Goal: Task Accomplishment & Management: Use online tool/utility

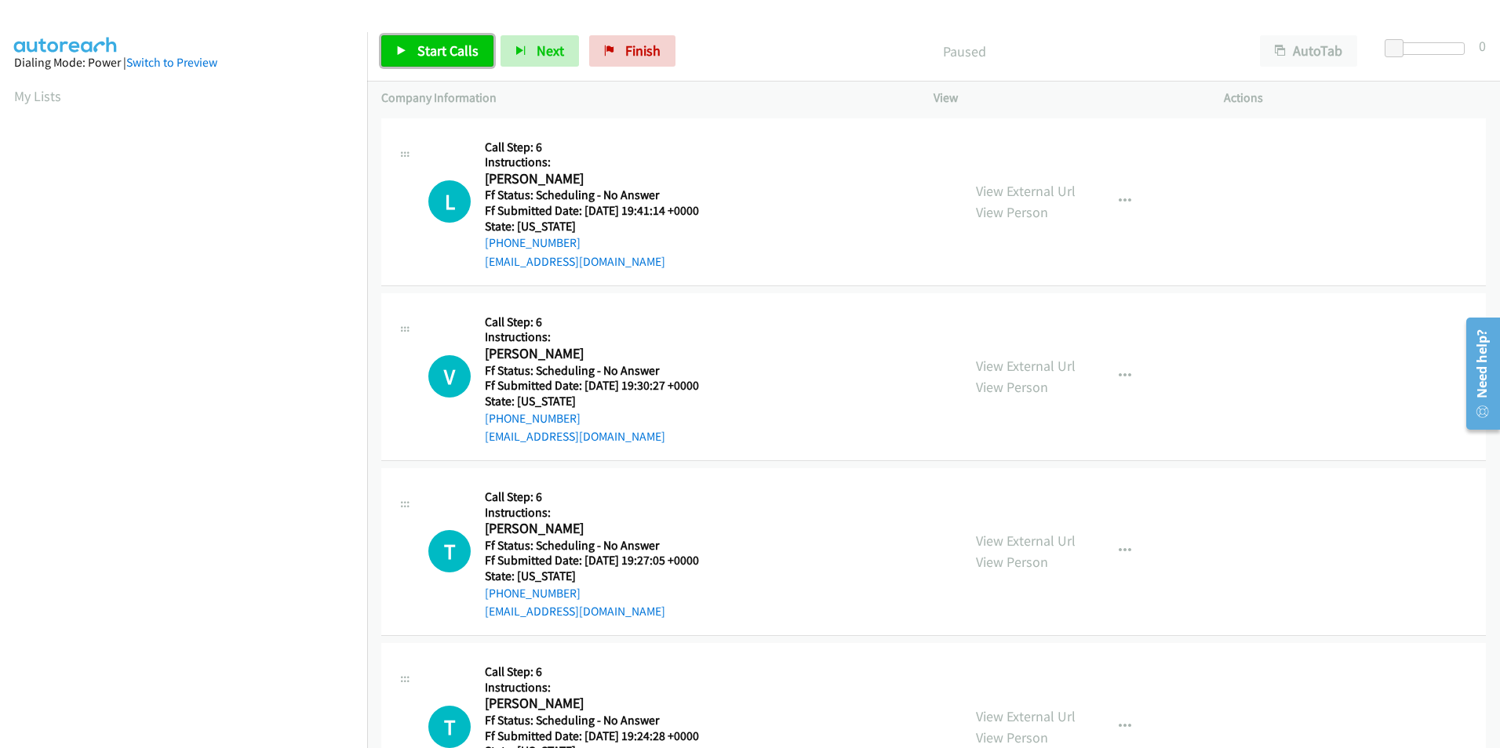
click at [419, 51] on span "Start Calls" at bounding box center [447, 51] width 61 height 18
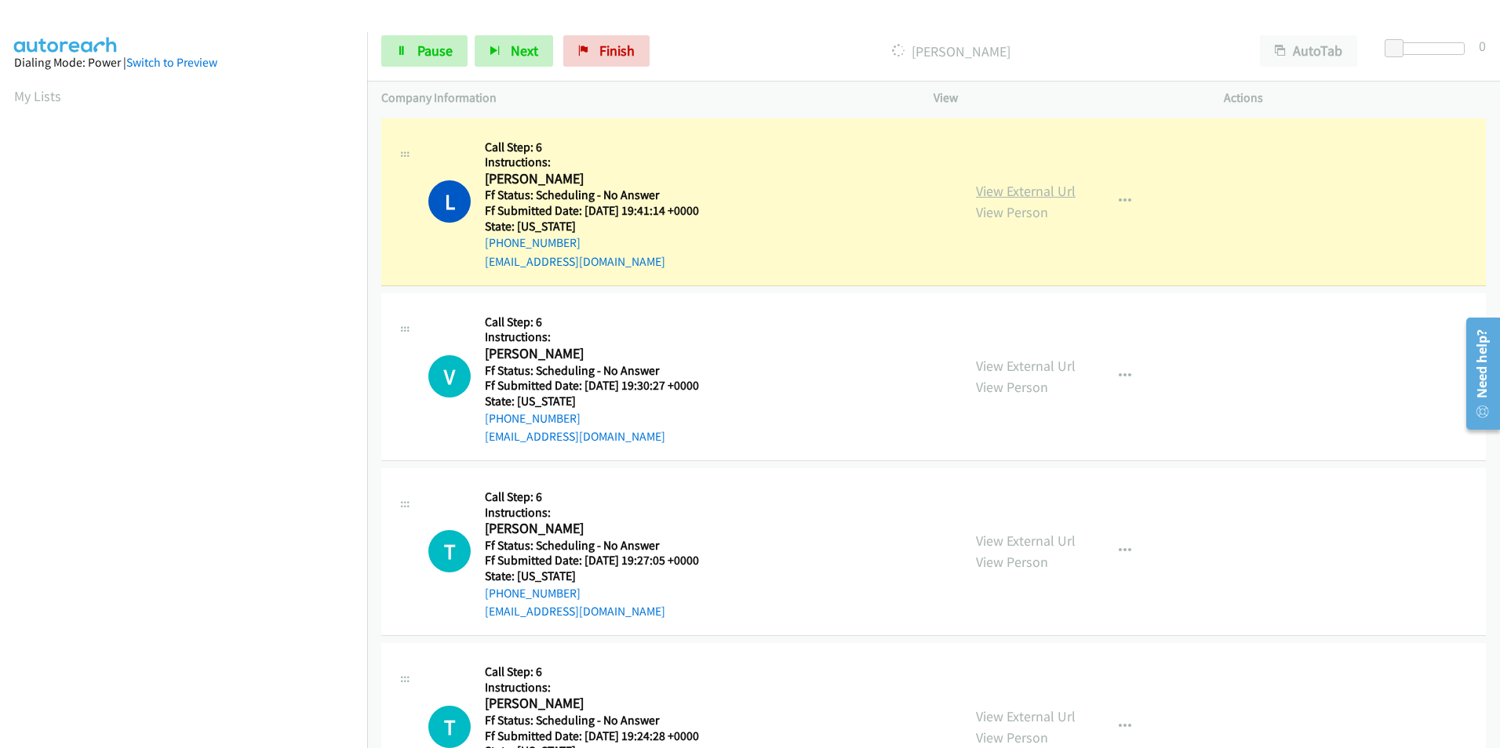
click at [1042, 186] on link "View External Url" at bounding box center [1026, 191] width 100 height 18
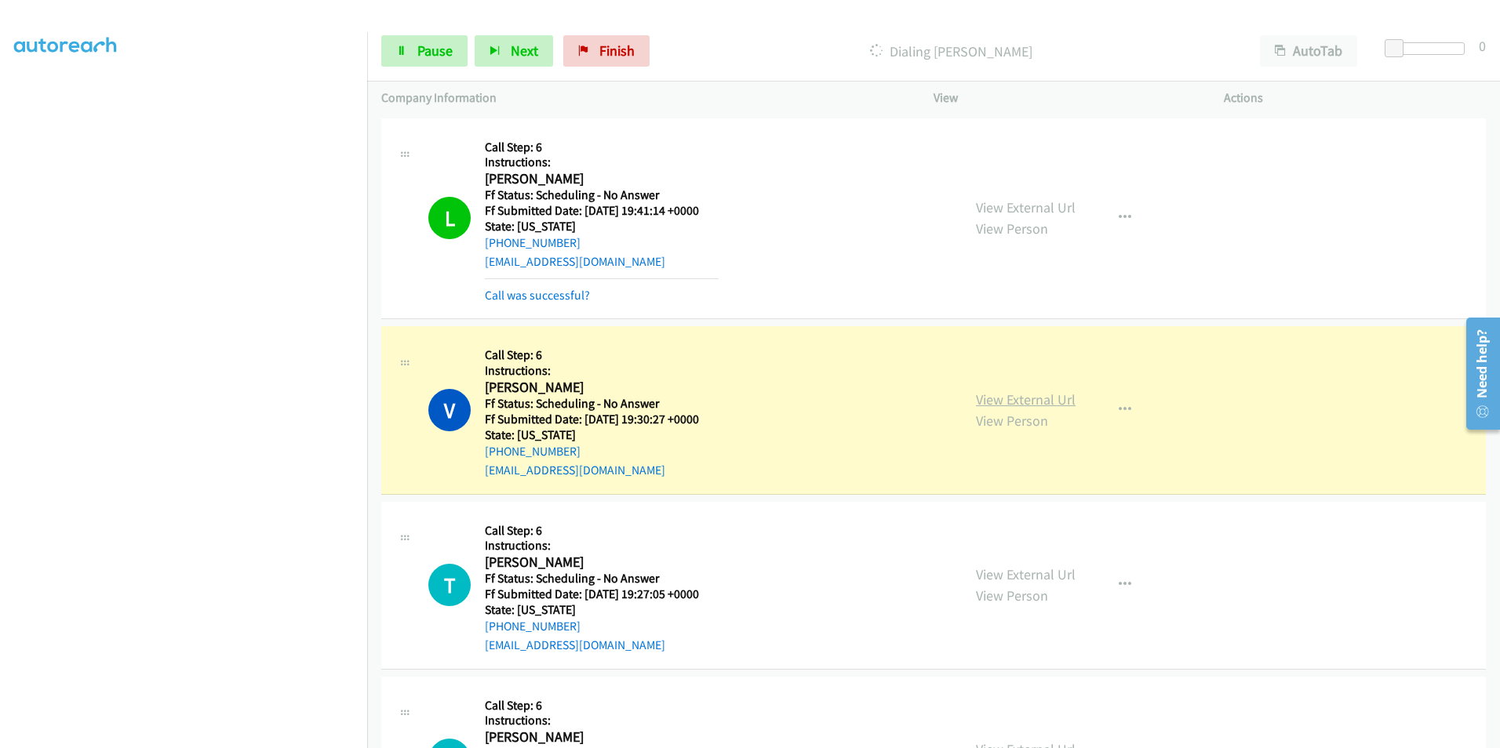
click at [986, 397] on link "View External Url" at bounding box center [1026, 400] width 100 height 18
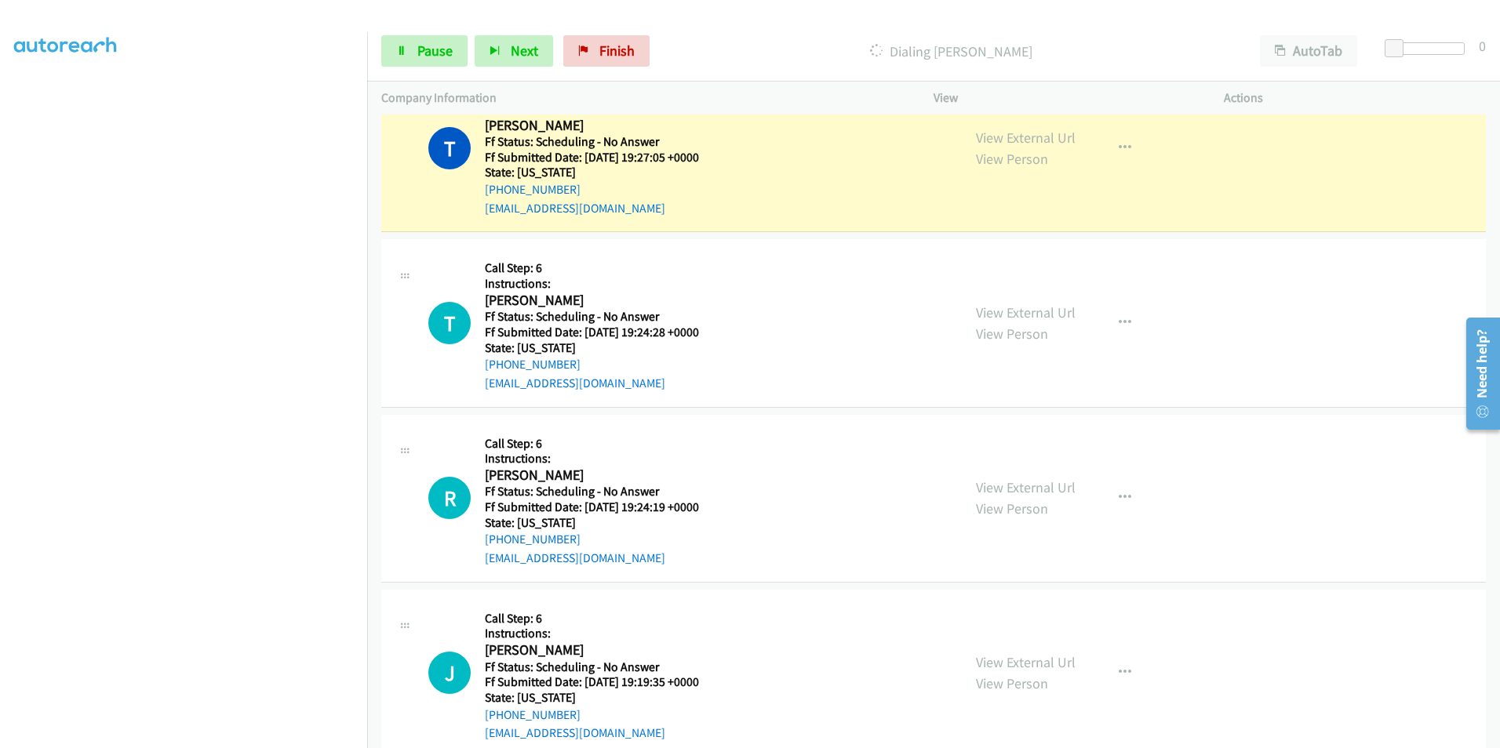
scroll to position [392, 0]
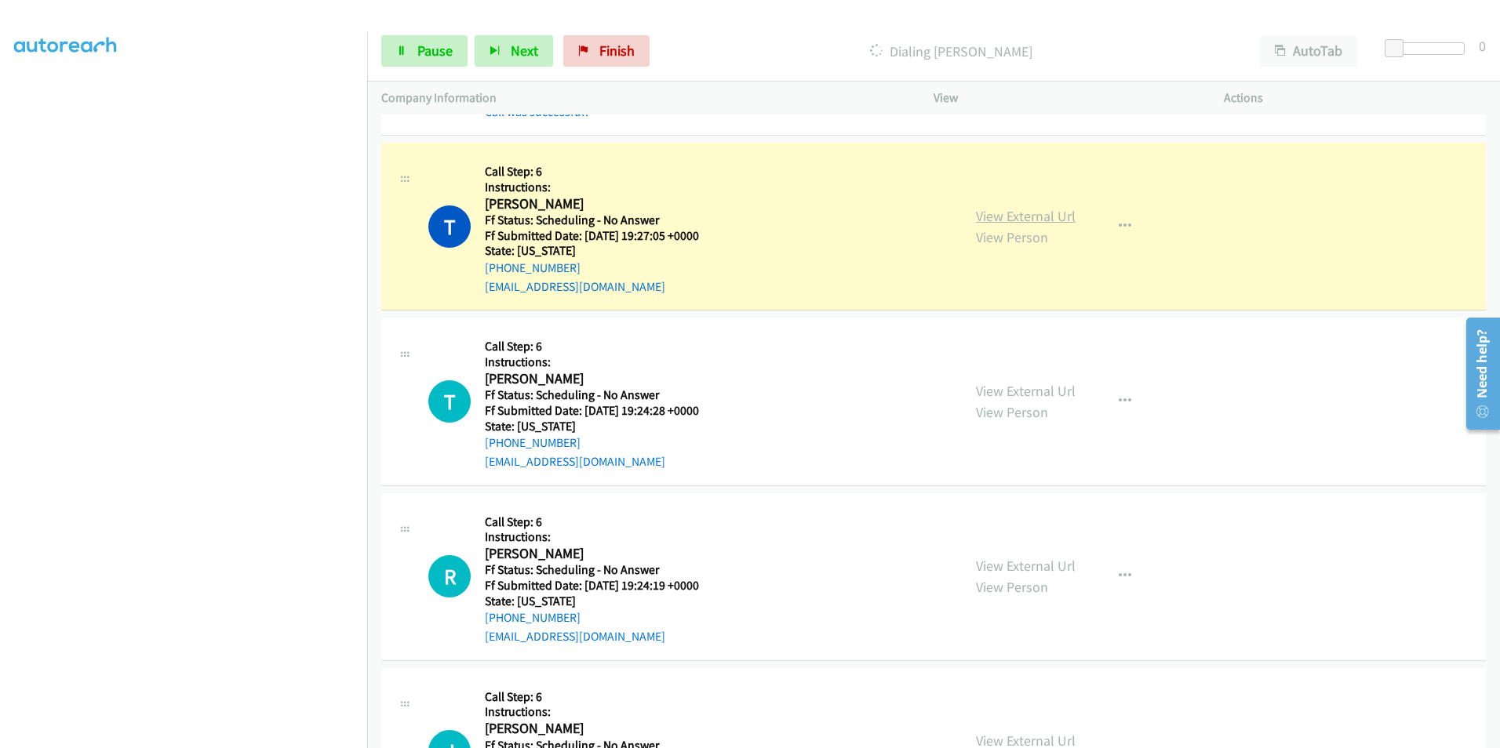
click at [981, 218] on link "View External Url" at bounding box center [1026, 216] width 100 height 18
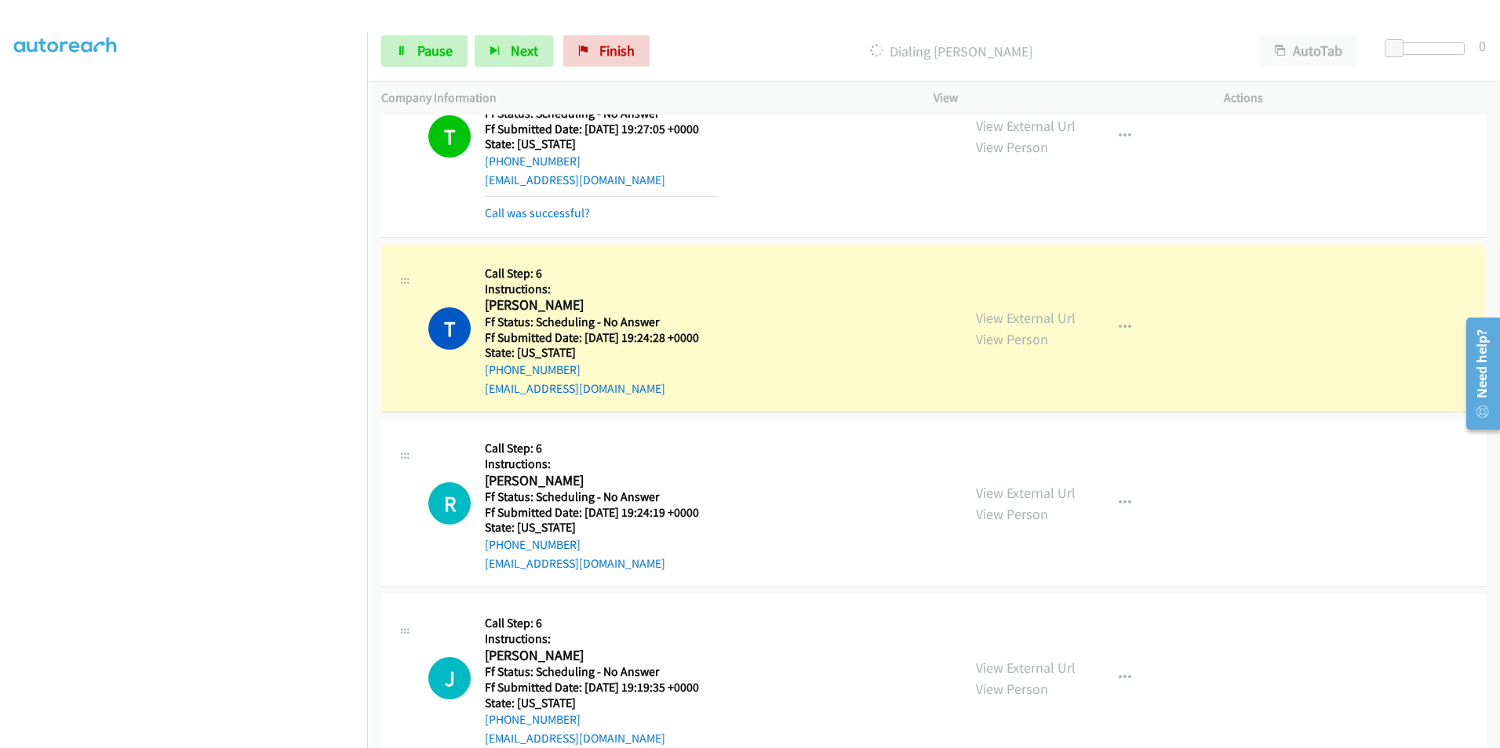
scroll to position [628, 0]
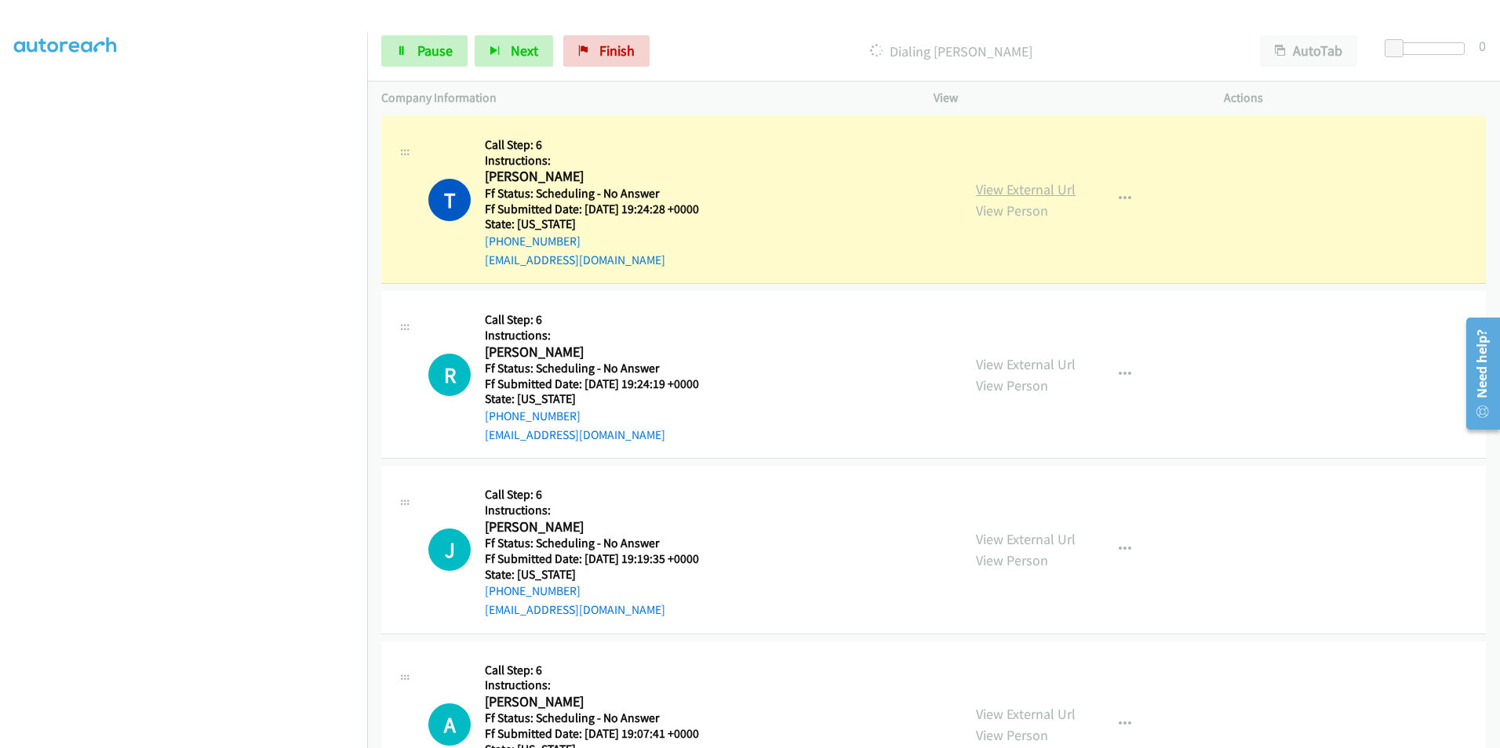
click at [1022, 188] on link "View External Url" at bounding box center [1026, 189] width 100 height 18
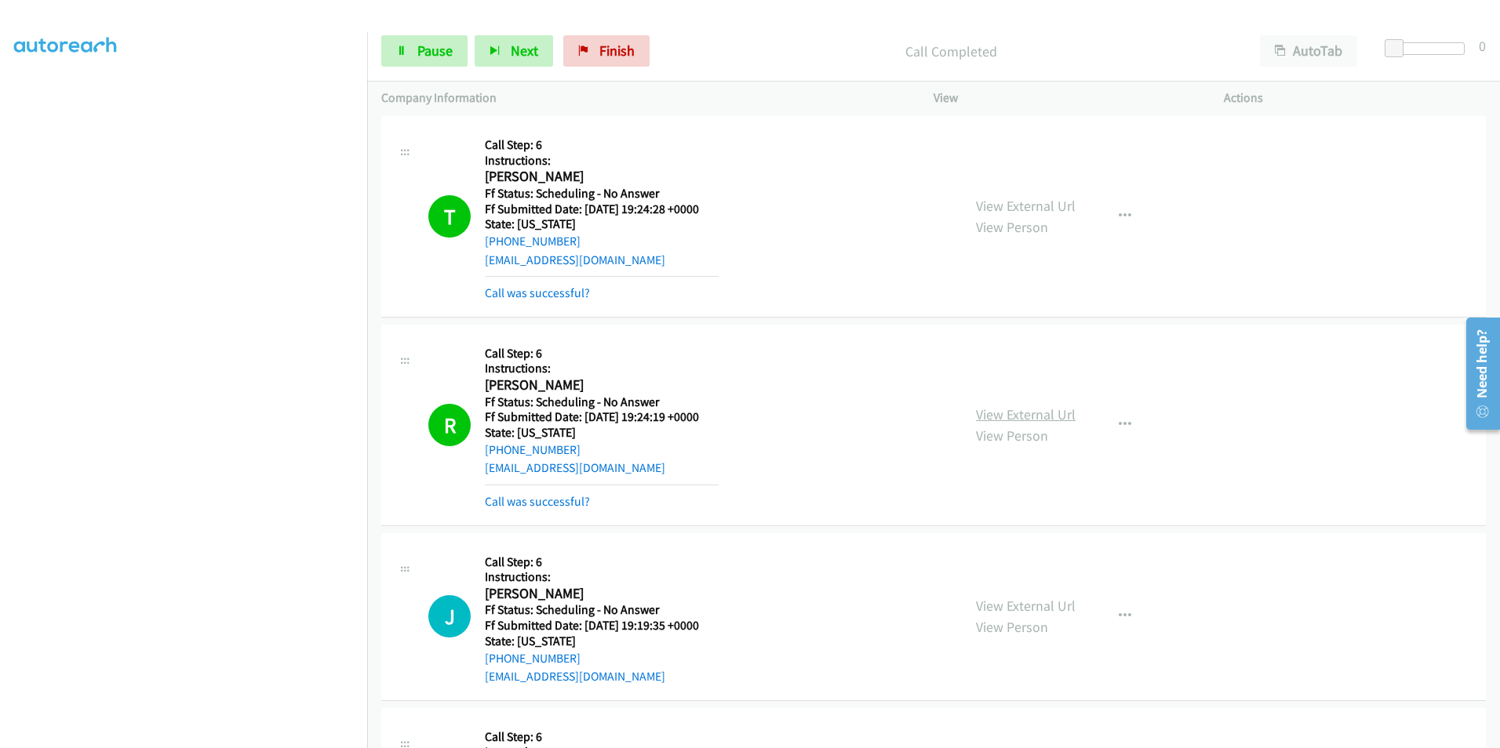
click at [1018, 416] on link "View External Url" at bounding box center [1026, 415] width 100 height 18
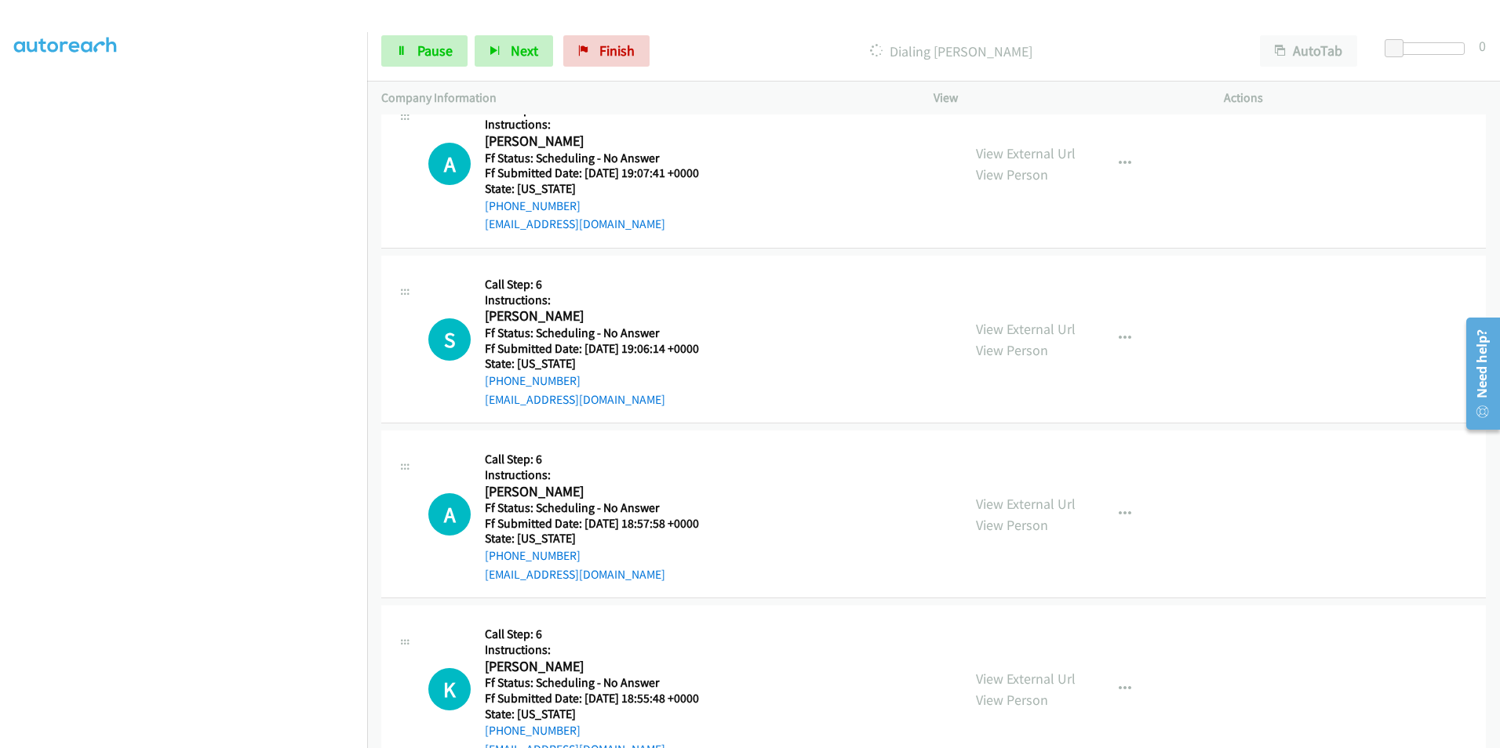
scroll to position [1098, 0]
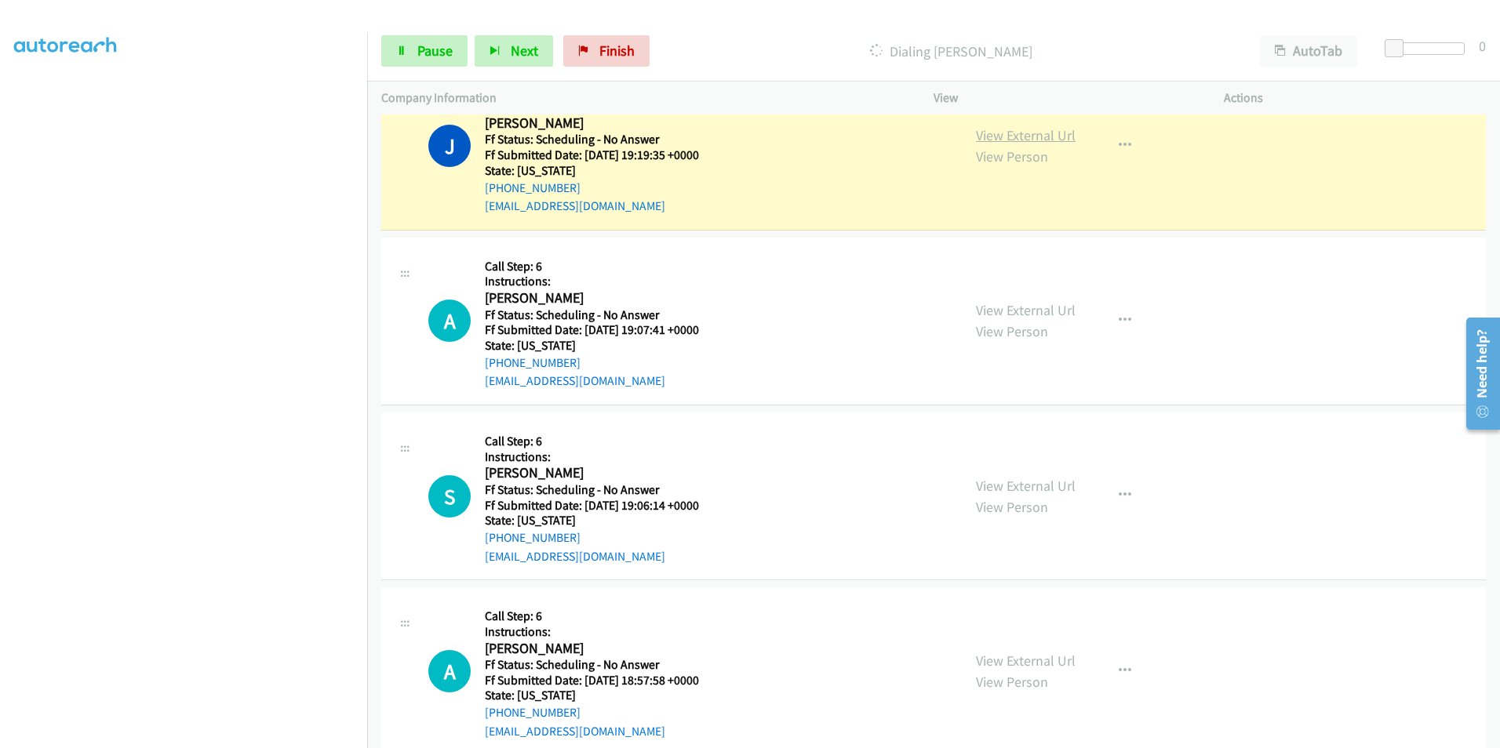
click at [1028, 133] on link "View External Url" at bounding box center [1026, 135] width 100 height 18
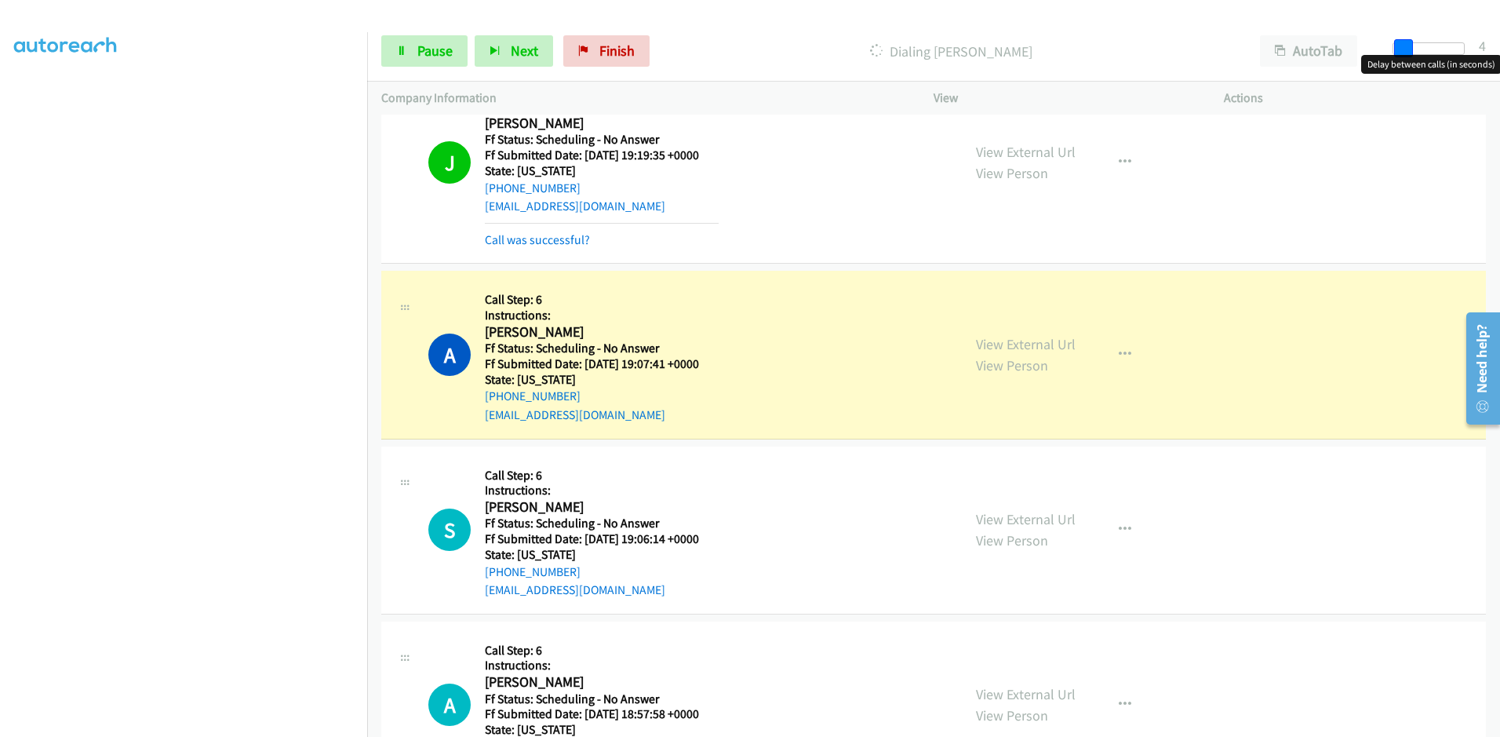
drag, startPoint x: 1393, startPoint y: 49, endPoint x: 1400, endPoint y: 51, distance: 8.0
click at [1400, 51] on span at bounding box center [1403, 48] width 19 height 19
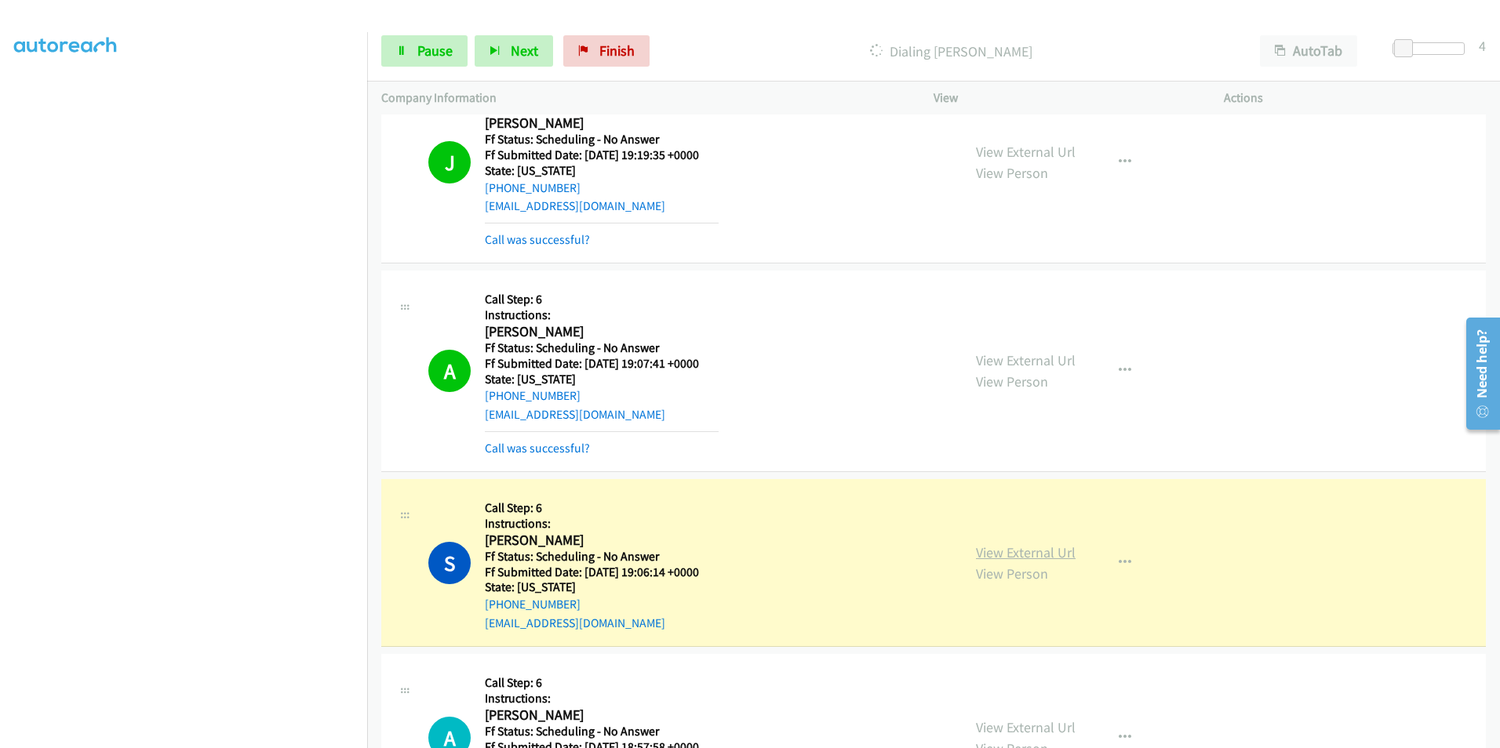
click at [1044, 551] on link "View External Url" at bounding box center [1026, 553] width 100 height 18
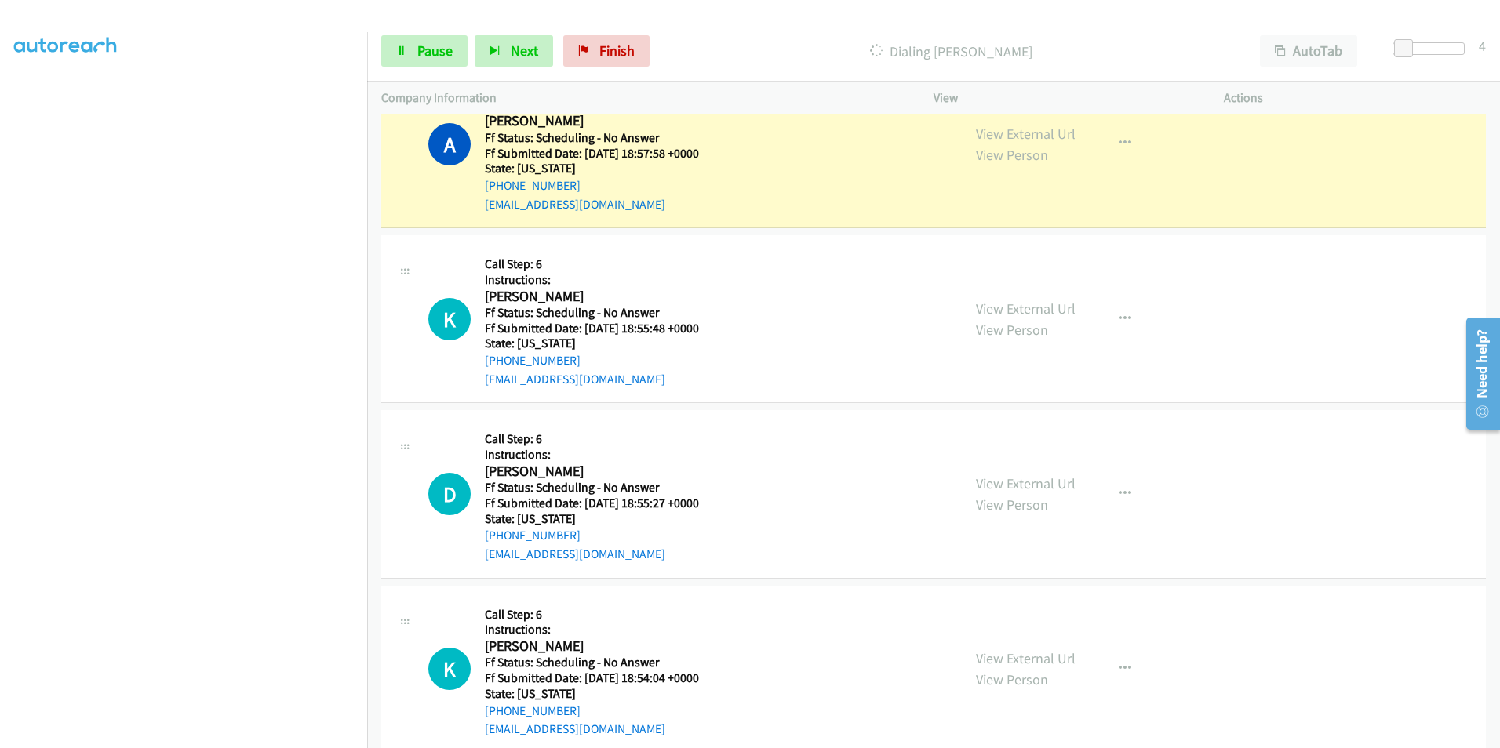
scroll to position [1648, 0]
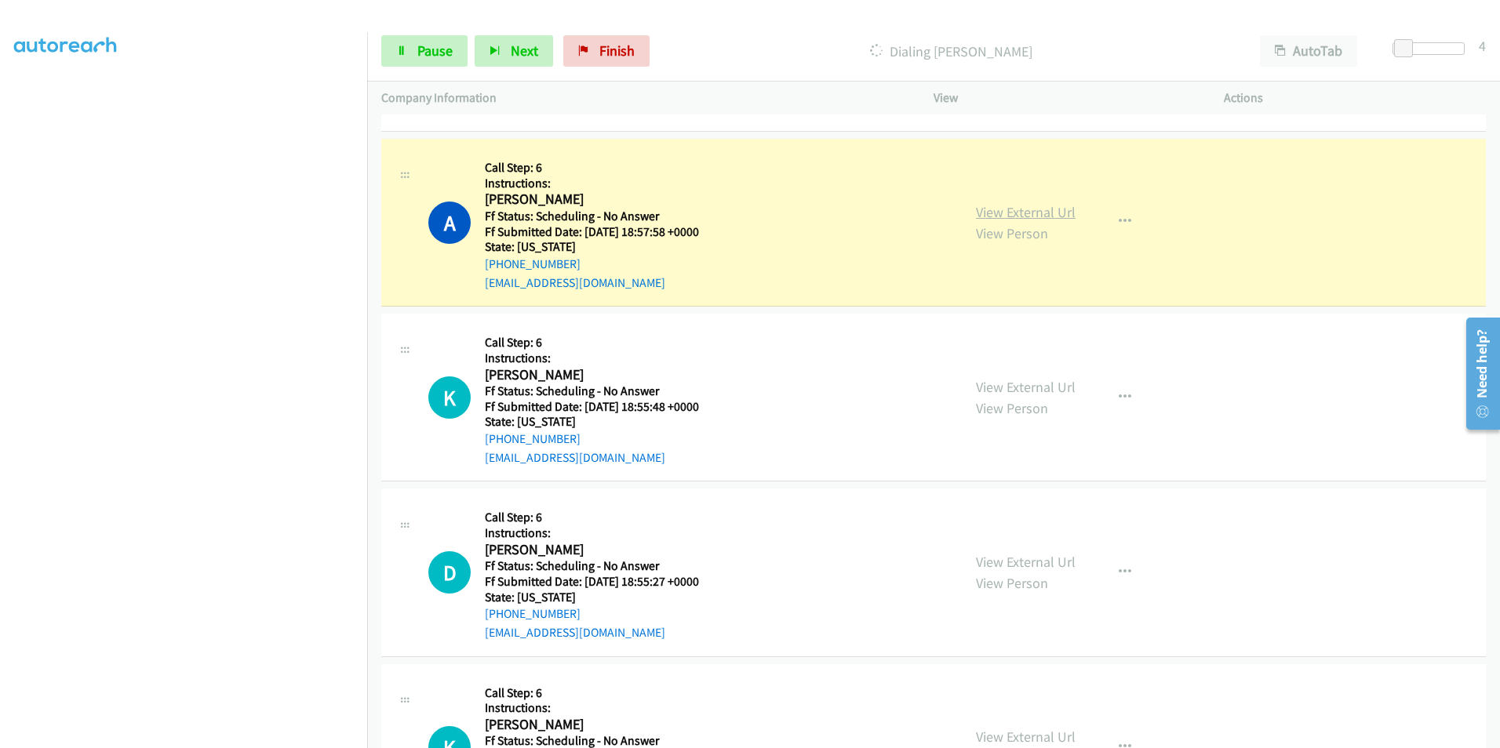
click at [993, 211] on link "View External Url" at bounding box center [1026, 212] width 100 height 18
click at [434, 46] on span "Pause" at bounding box center [434, 51] width 35 height 18
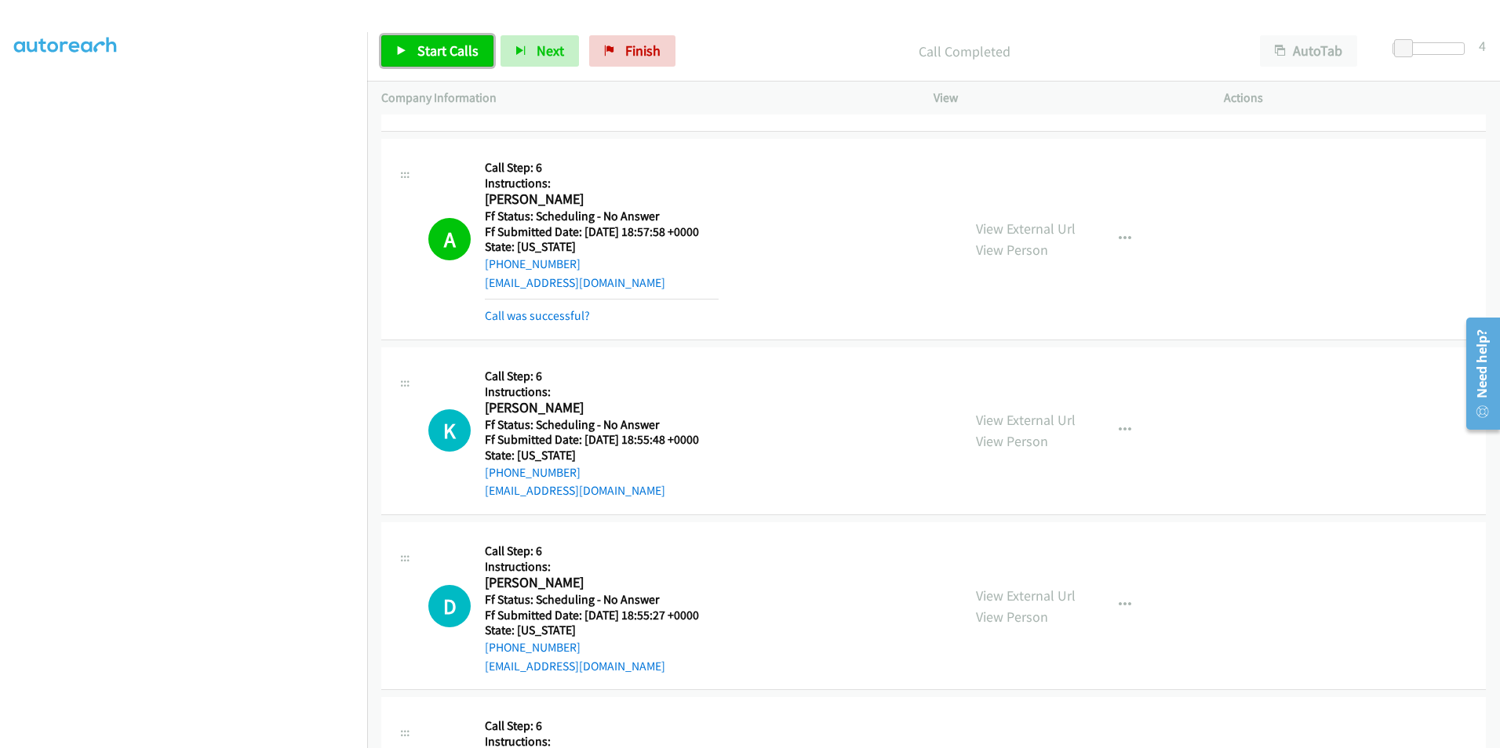
click at [432, 52] on span "Start Calls" at bounding box center [447, 51] width 61 height 18
click at [1007, 225] on link "View External Url" at bounding box center [1026, 229] width 100 height 18
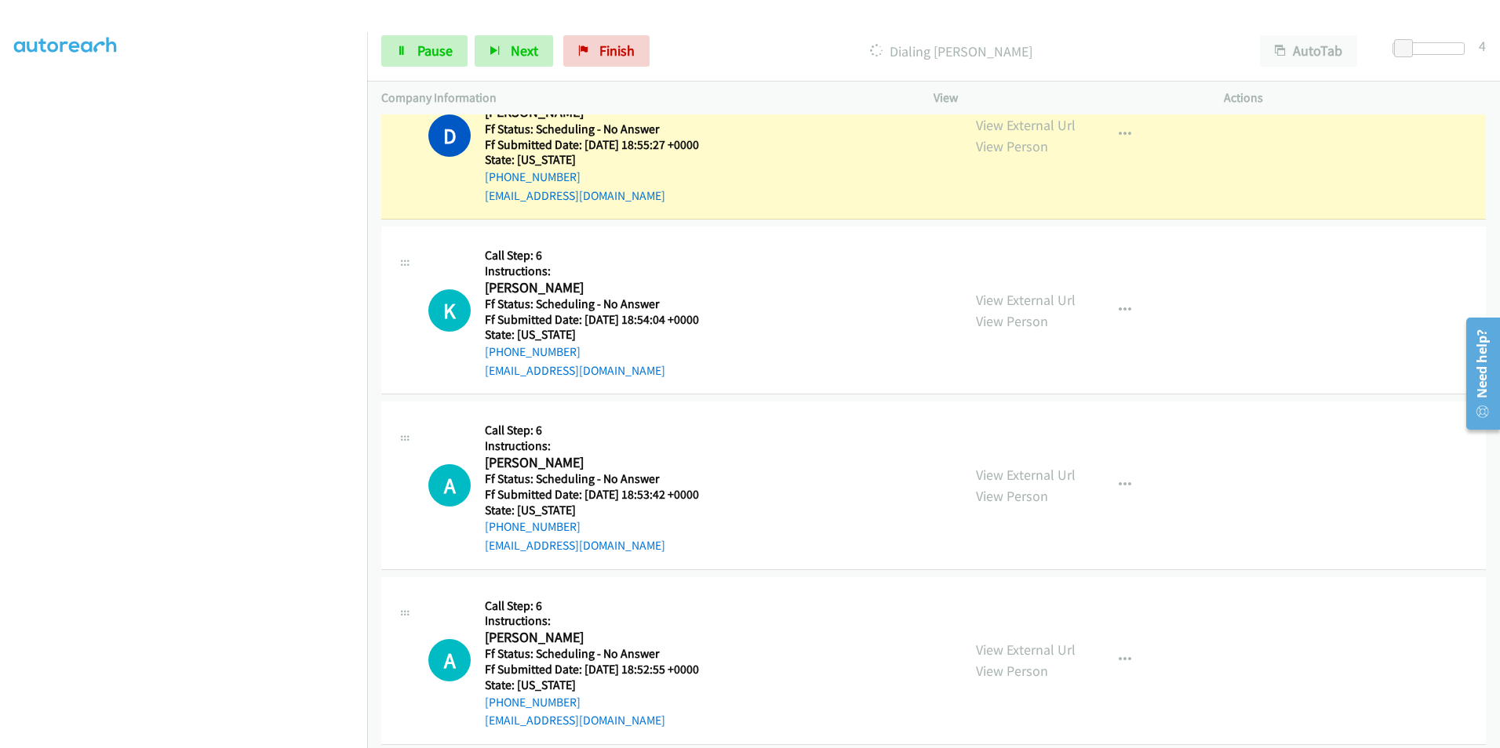
scroll to position [2040, 0]
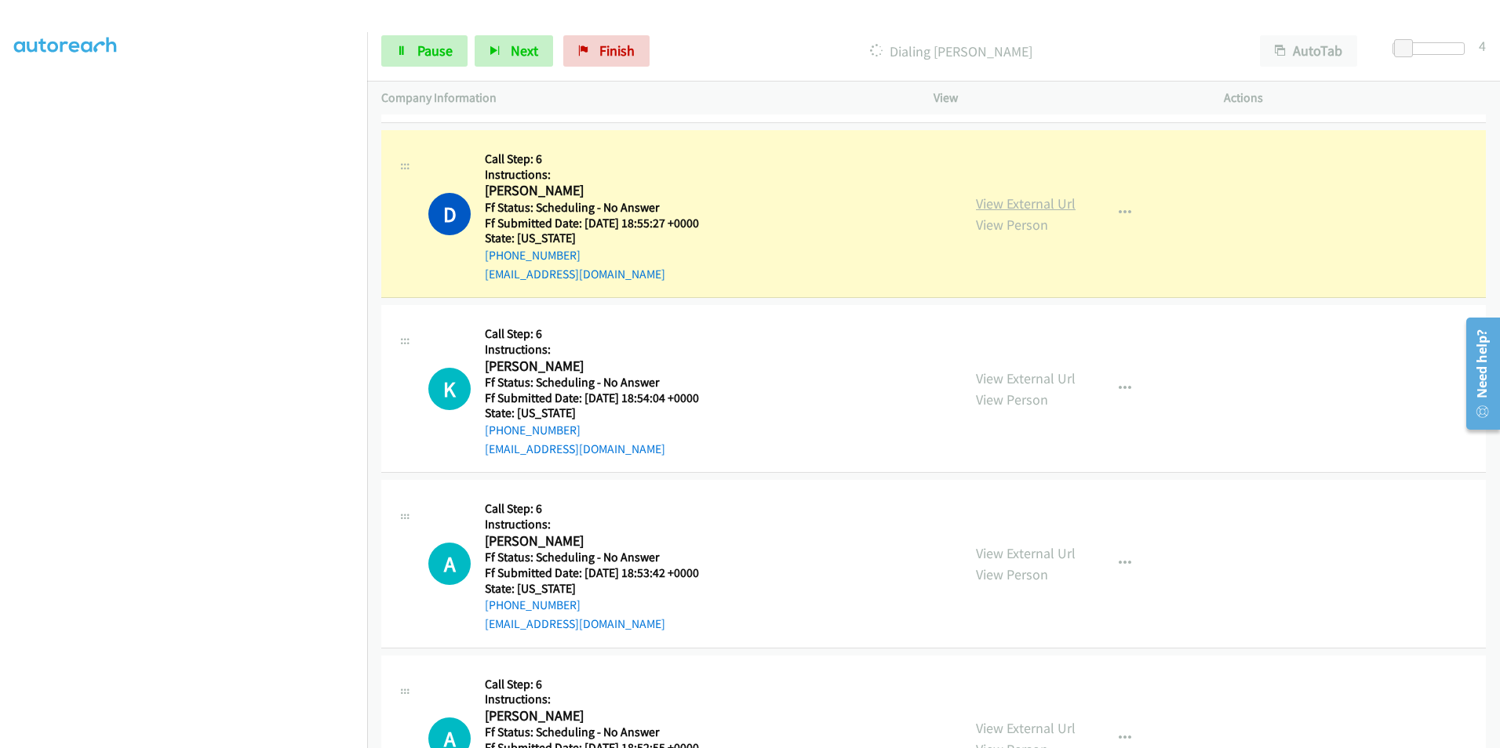
click at [1012, 206] on link "View External Url" at bounding box center [1026, 204] width 100 height 18
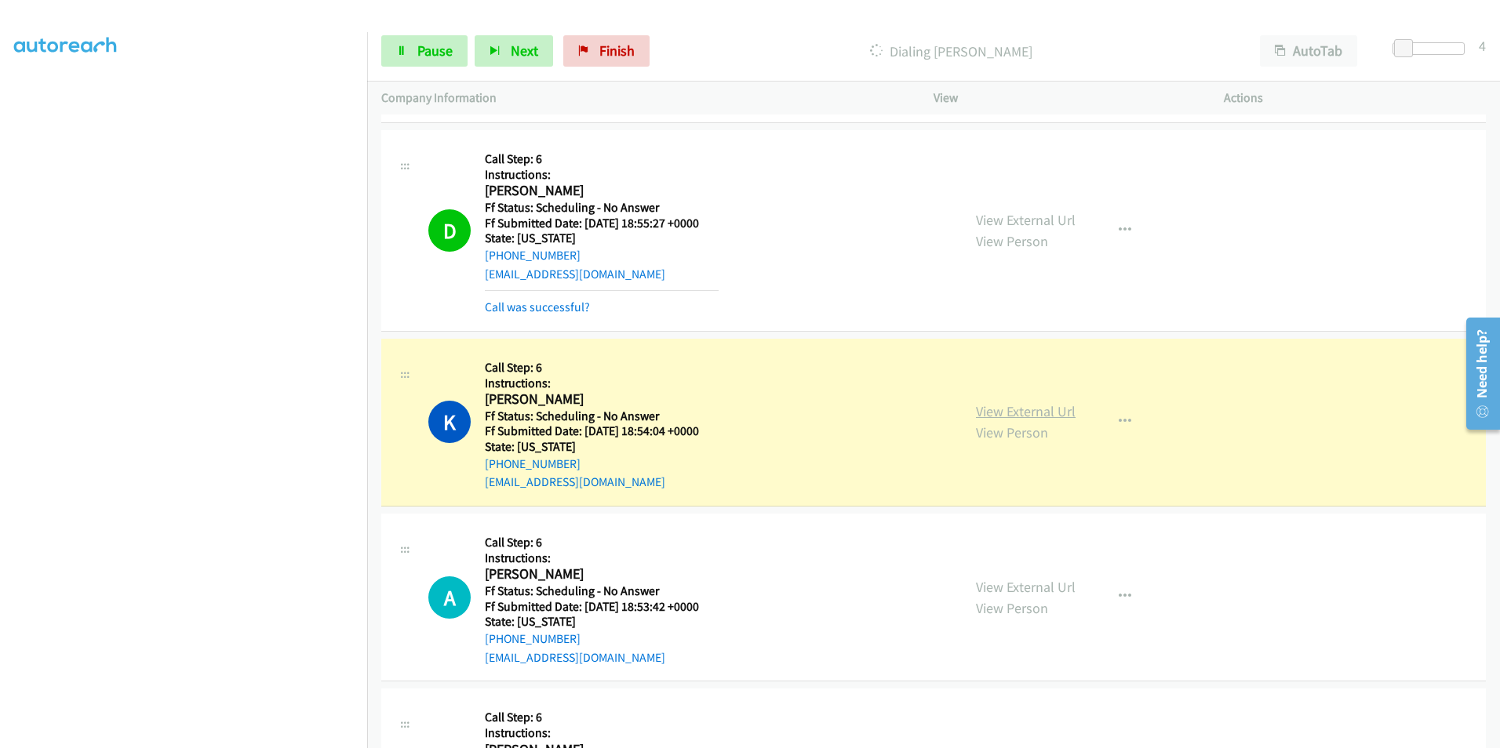
click at [1045, 413] on link "View External Url" at bounding box center [1026, 411] width 100 height 18
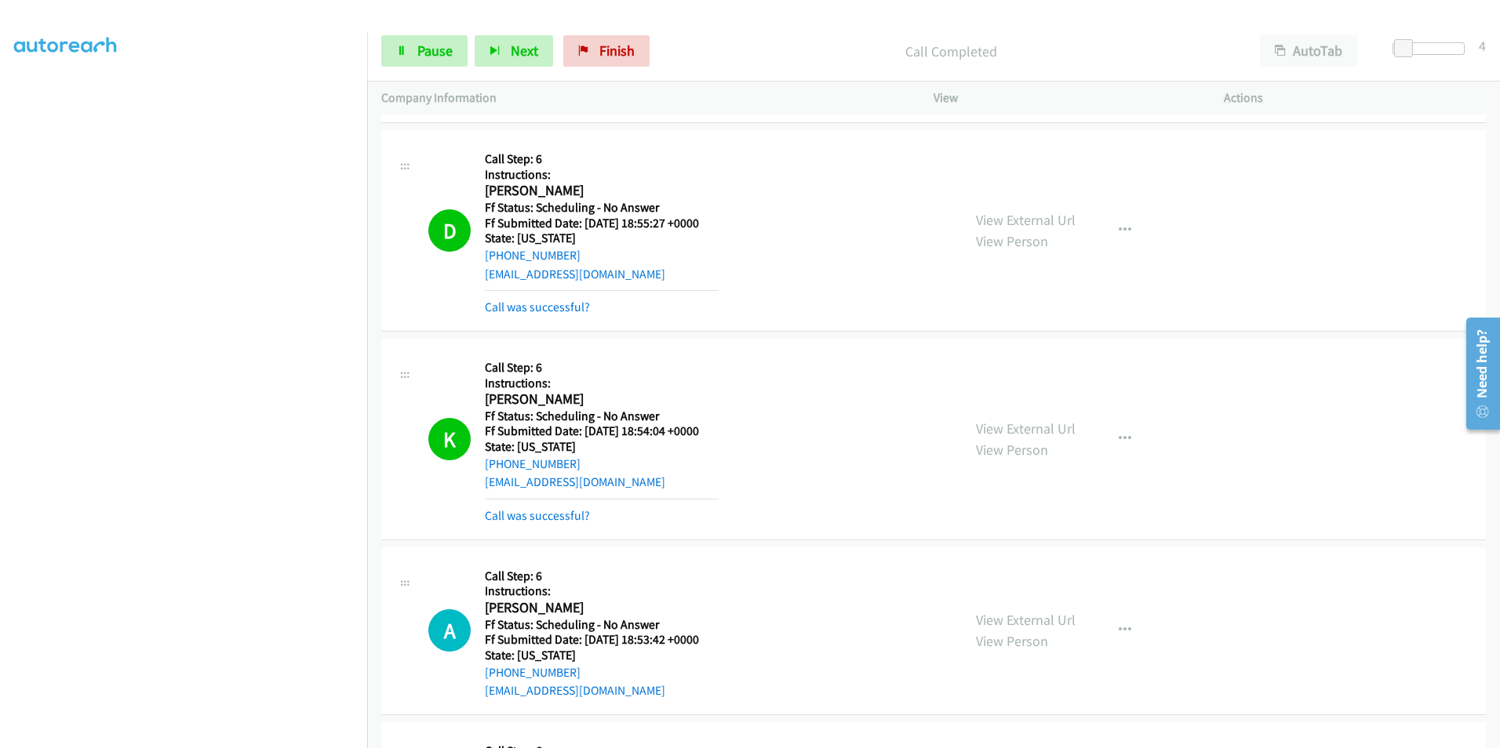
click at [1014, 413] on div "View External Url View Person View External Url Email Schedule/Manage Callback …" at bounding box center [1114, 439] width 304 height 173
click at [1010, 424] on link "View External Url" at bounding box center [1026, 429] width 100 height 18
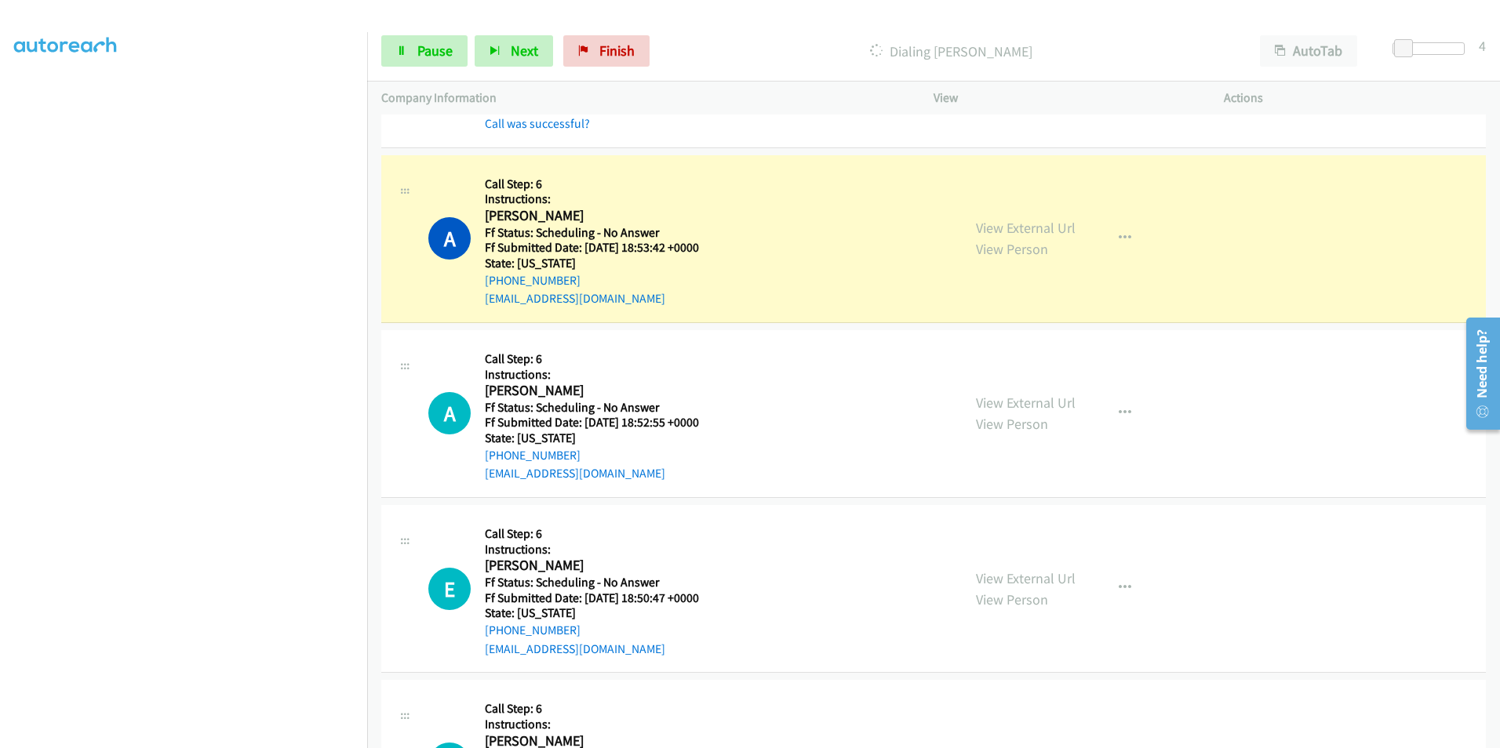
scroll to position [2511, 0]
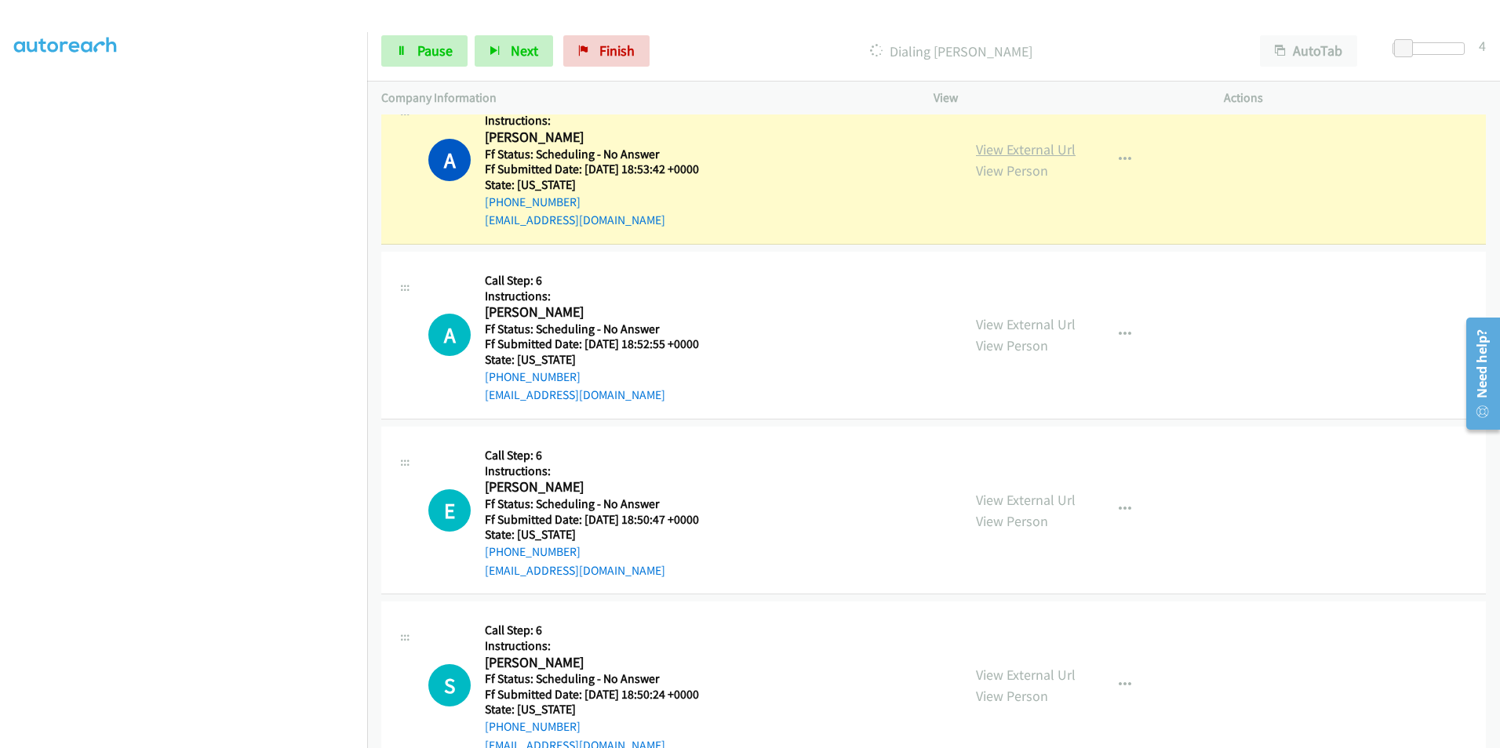
click at [991, 154] on link "View External Url" at bounding box center [1026, 149] width 100 height 18
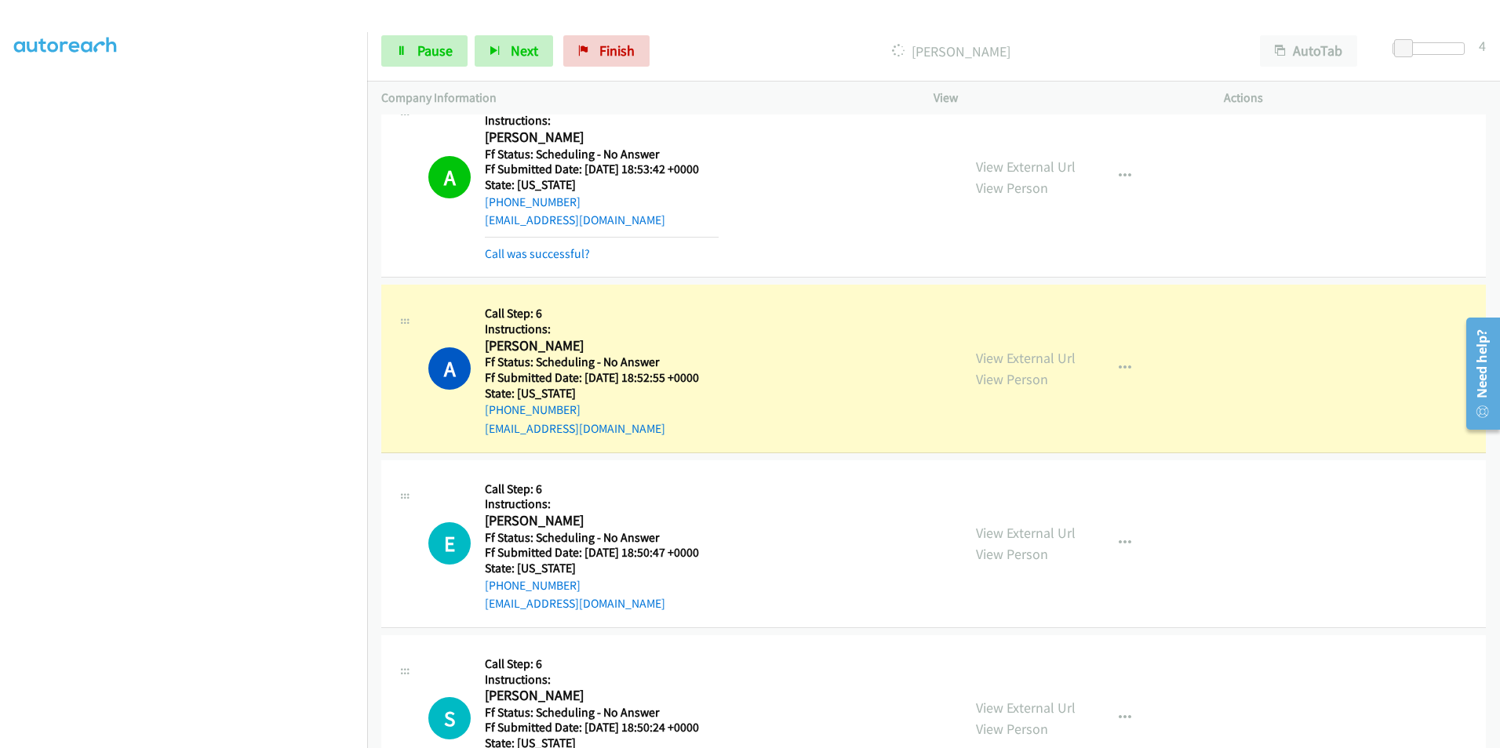
click at [987, 370] on div "View External Url View Person" at bounding box center [1026, 369] width 100 height 42
click at [980, 361] on link "View External Url" at bounding box center [1026, 358] width 100 height 18
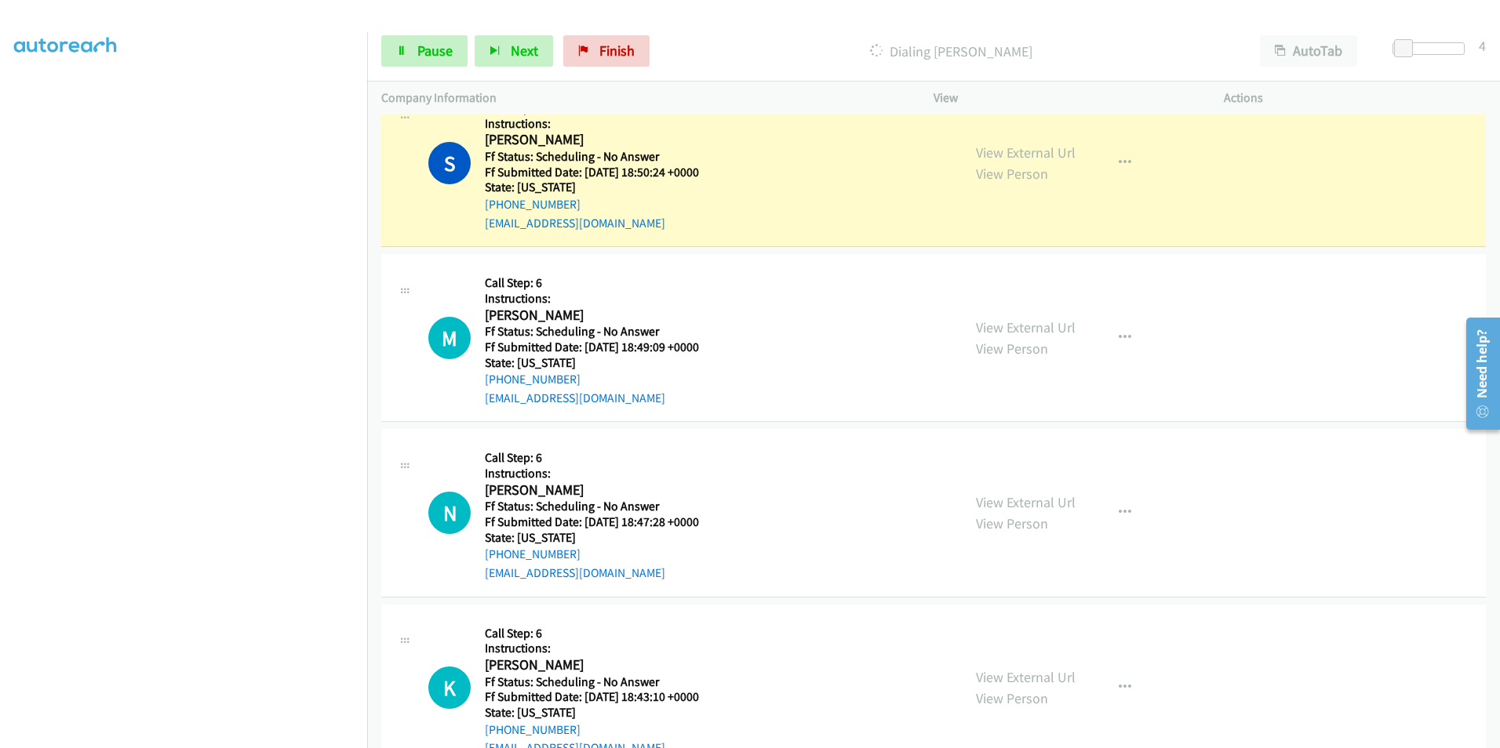
scroll to position [3138, 0]
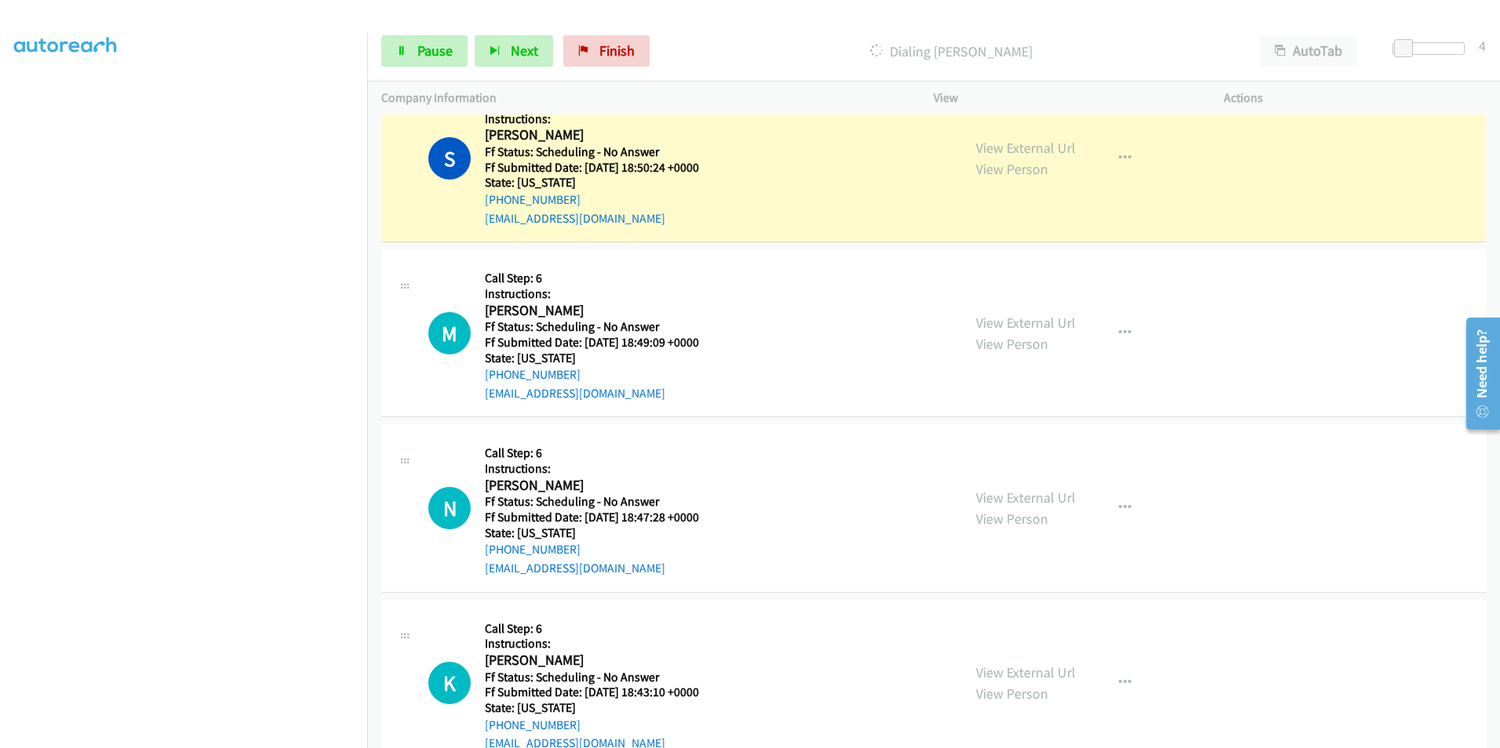
click at [1050, 145] on div "View External Url View Person View External Url Email Schedule/Manage Callback …" at bounding box center [1114, 158] width 304 height 139
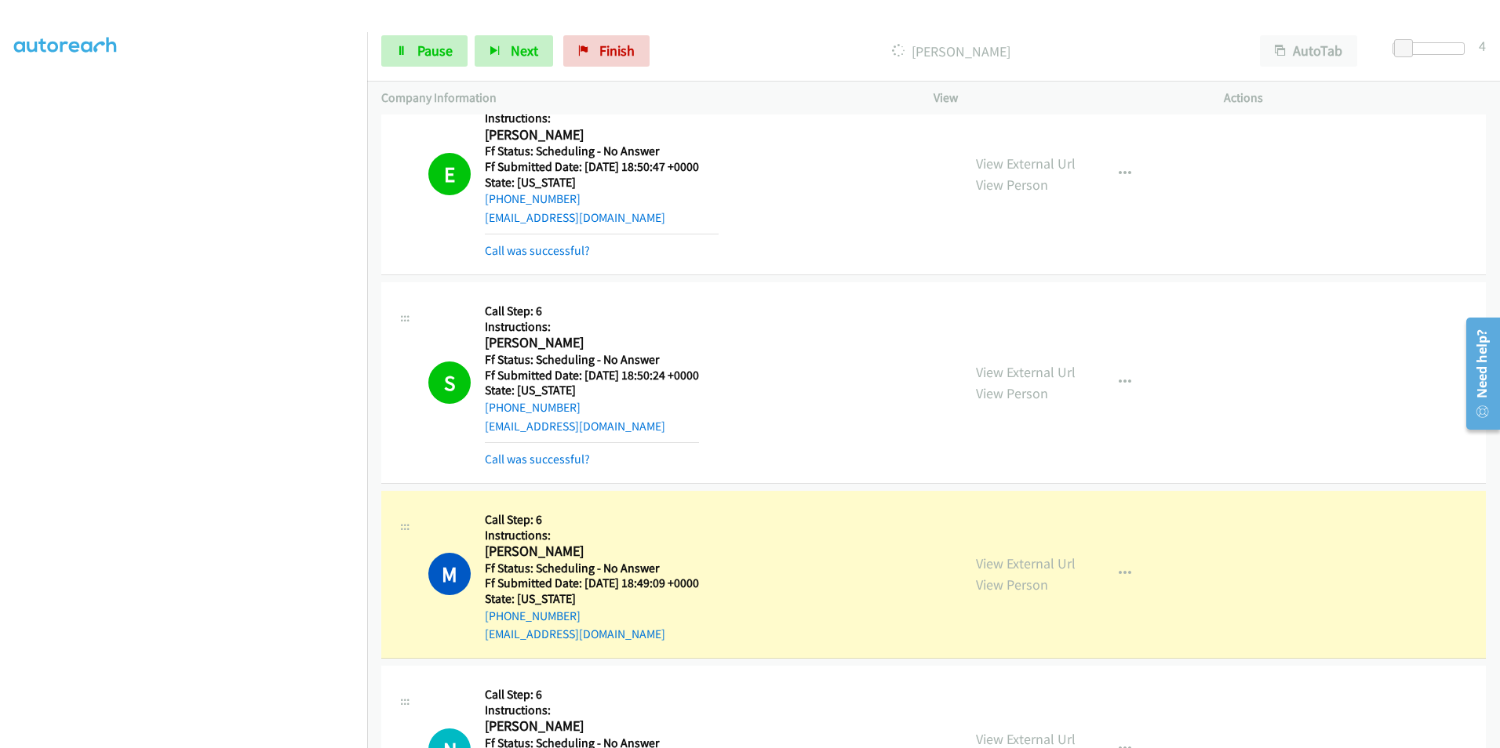
scroll to position [2903, 0]
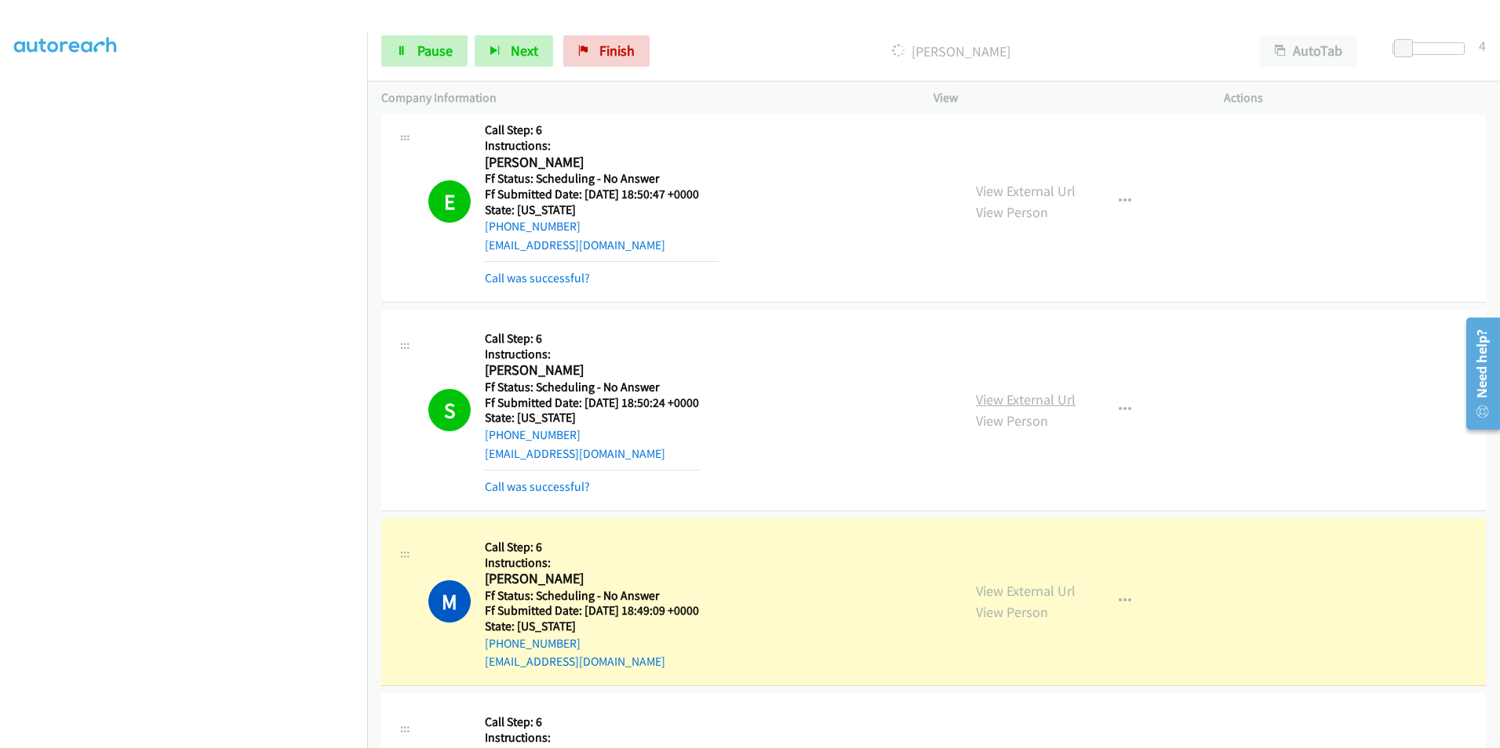
click at [1039, 401] on link "View External Url" at bounding box center [1026, 400] width 100 height 18
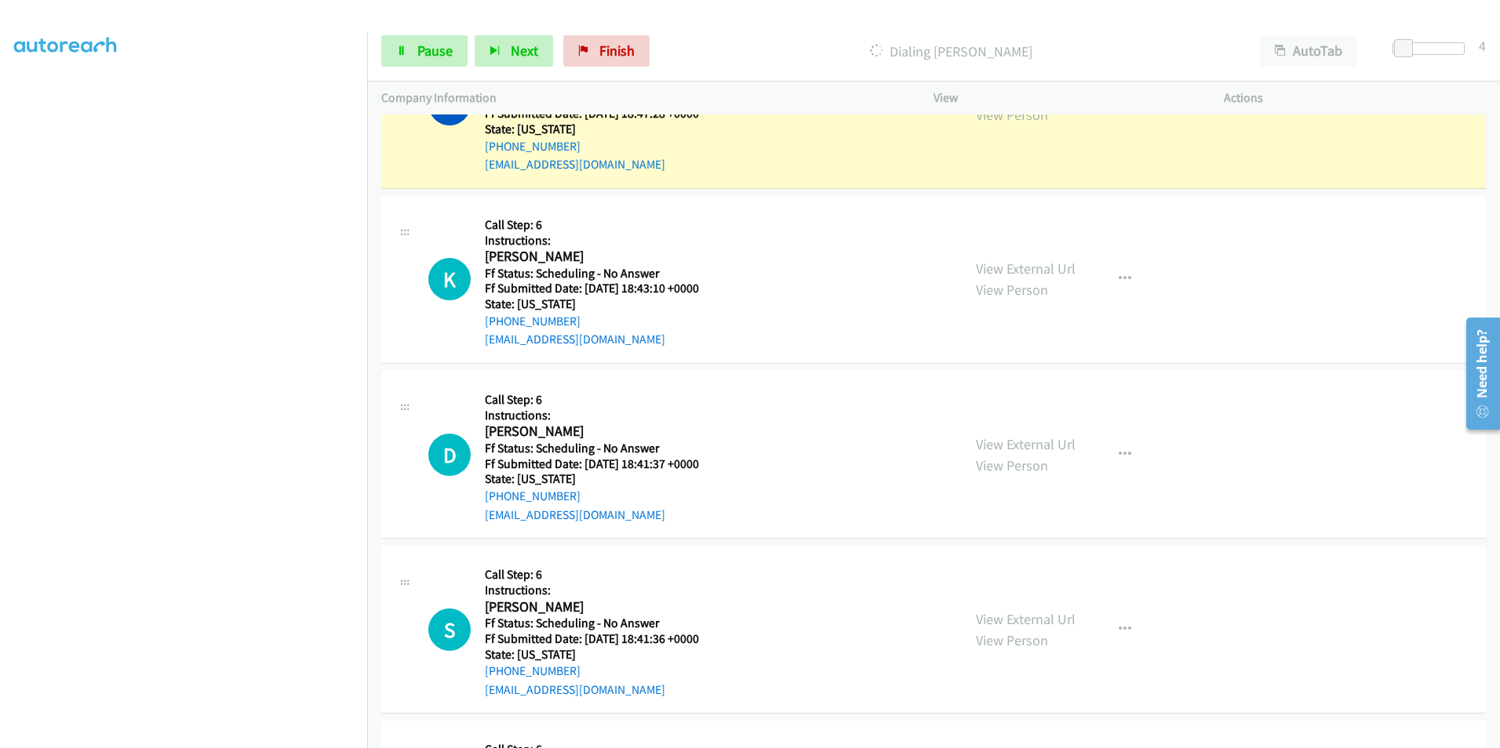
scroll to position [3530, 0]
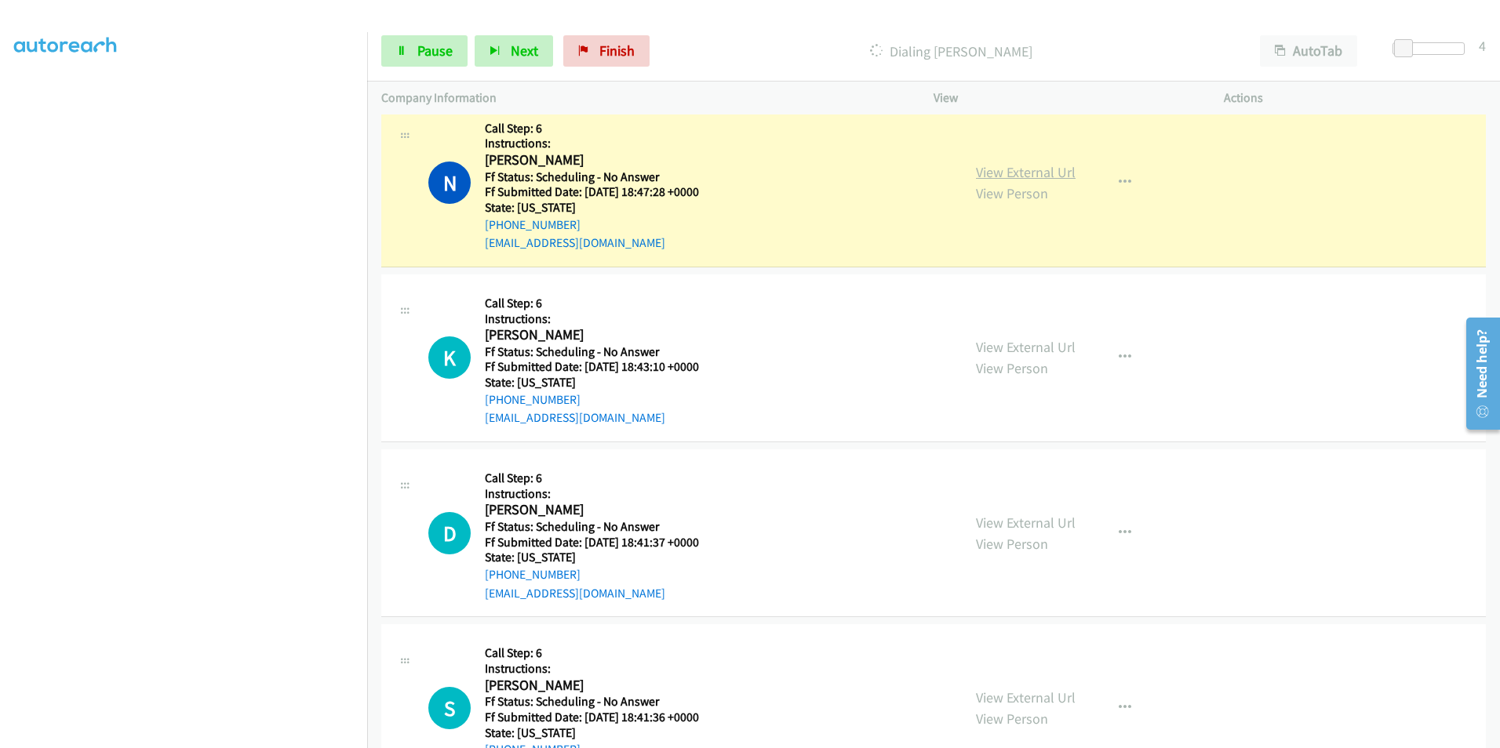
click at [1004, 171] on link "View External Url" at bounding box center [1026, 172] width 100 height 18
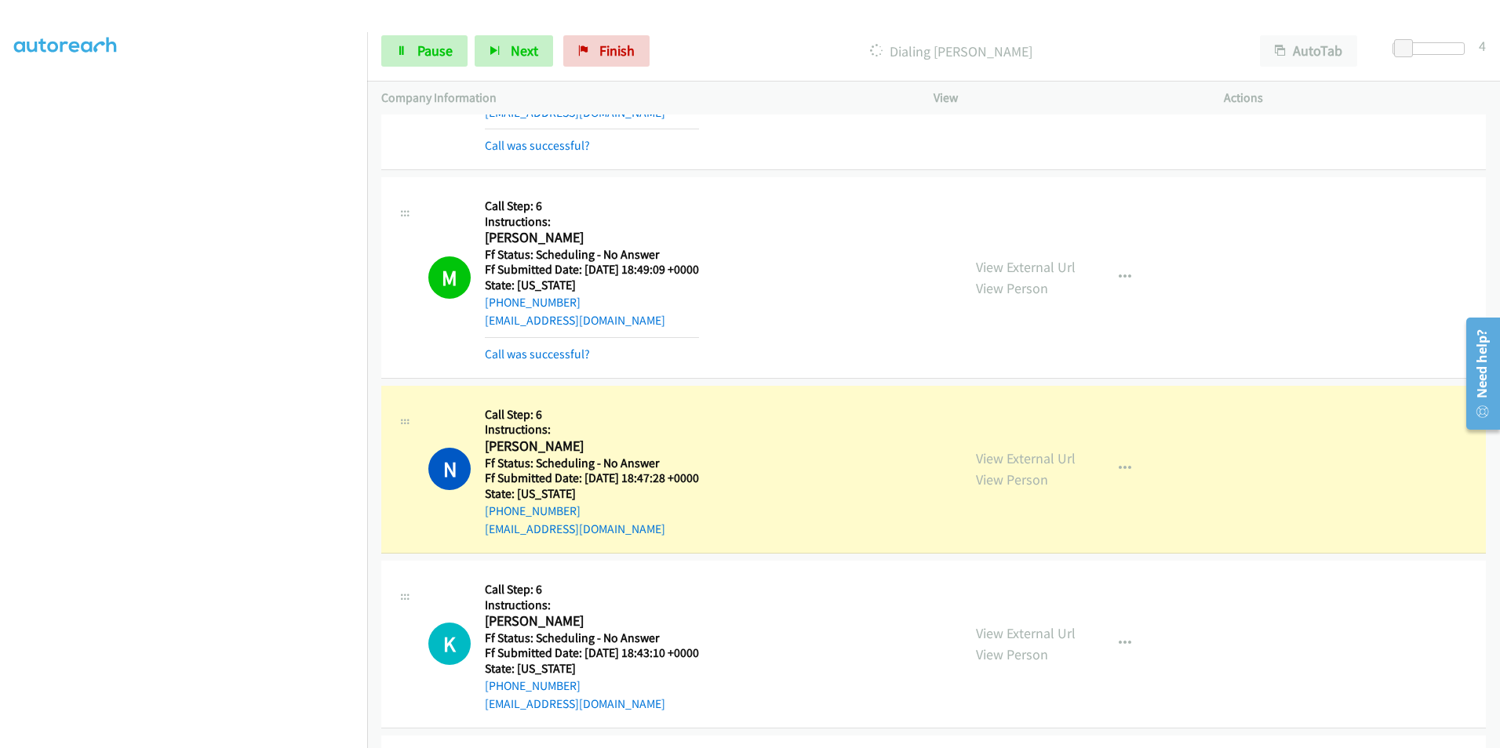
scroll to position [3217, 0]
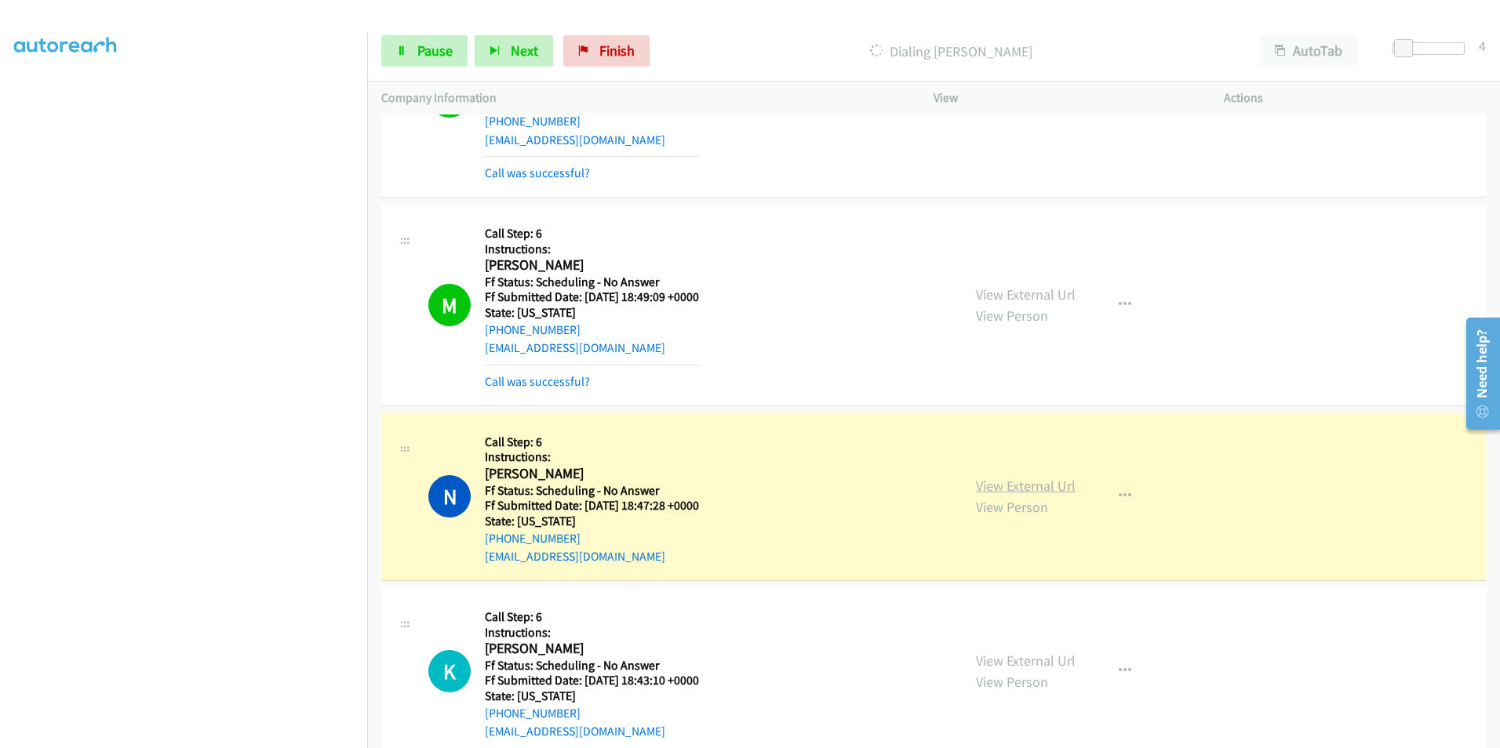
click at [1037, 483] on link "View External Url" at bounding box center [1026, 486] width 100 height 18
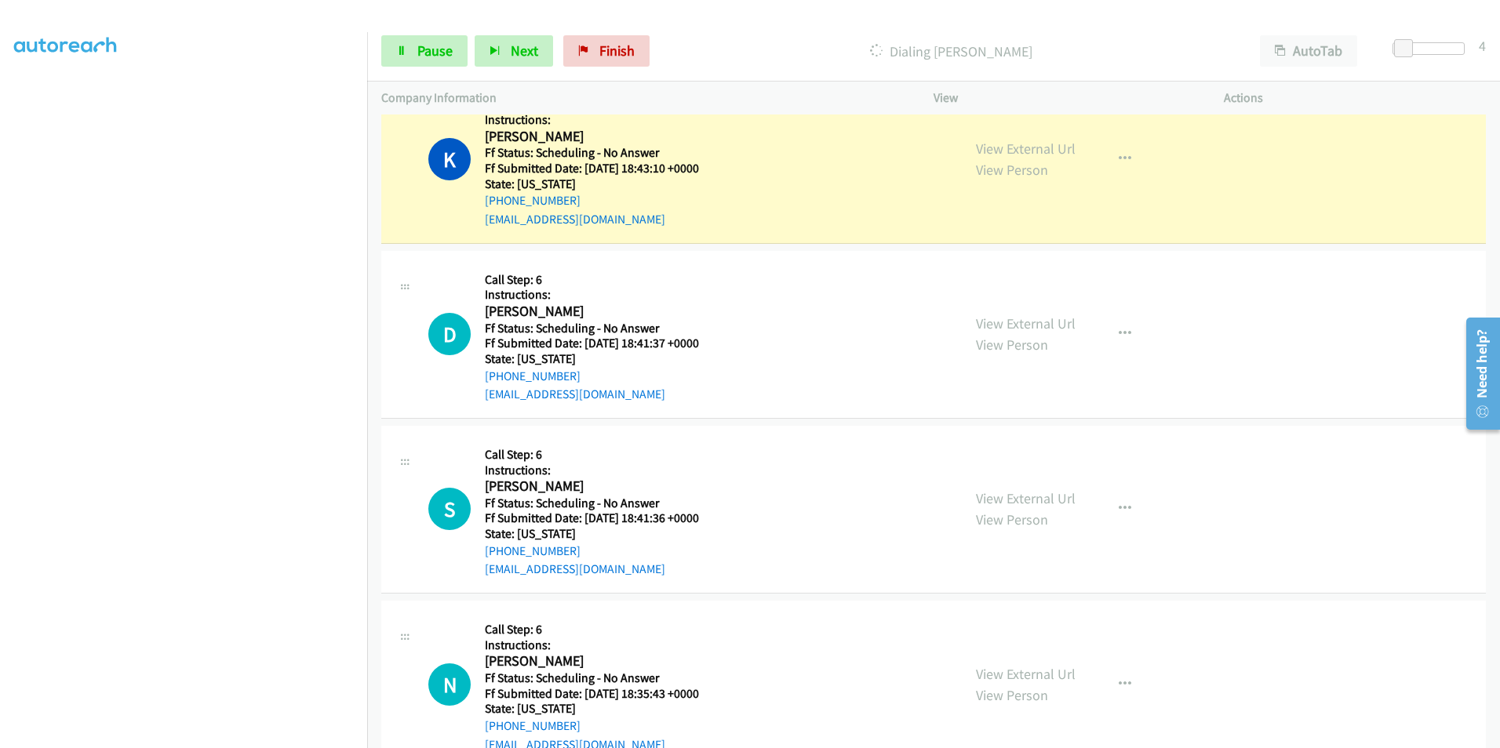
scroll to position [3766, 0]
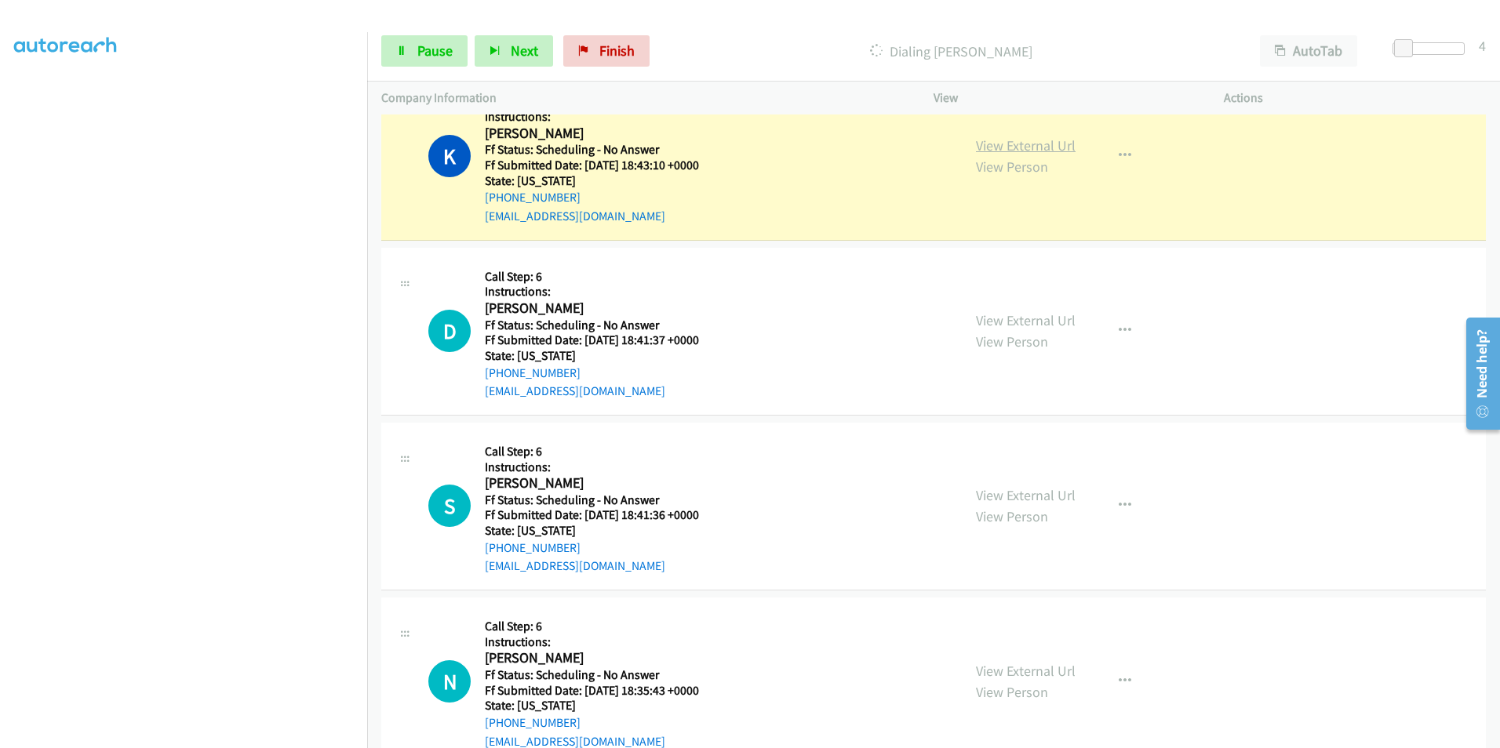
click at [1018, 144] on link "View External Url" at bounding box center [1026, 146] width 100 height 18
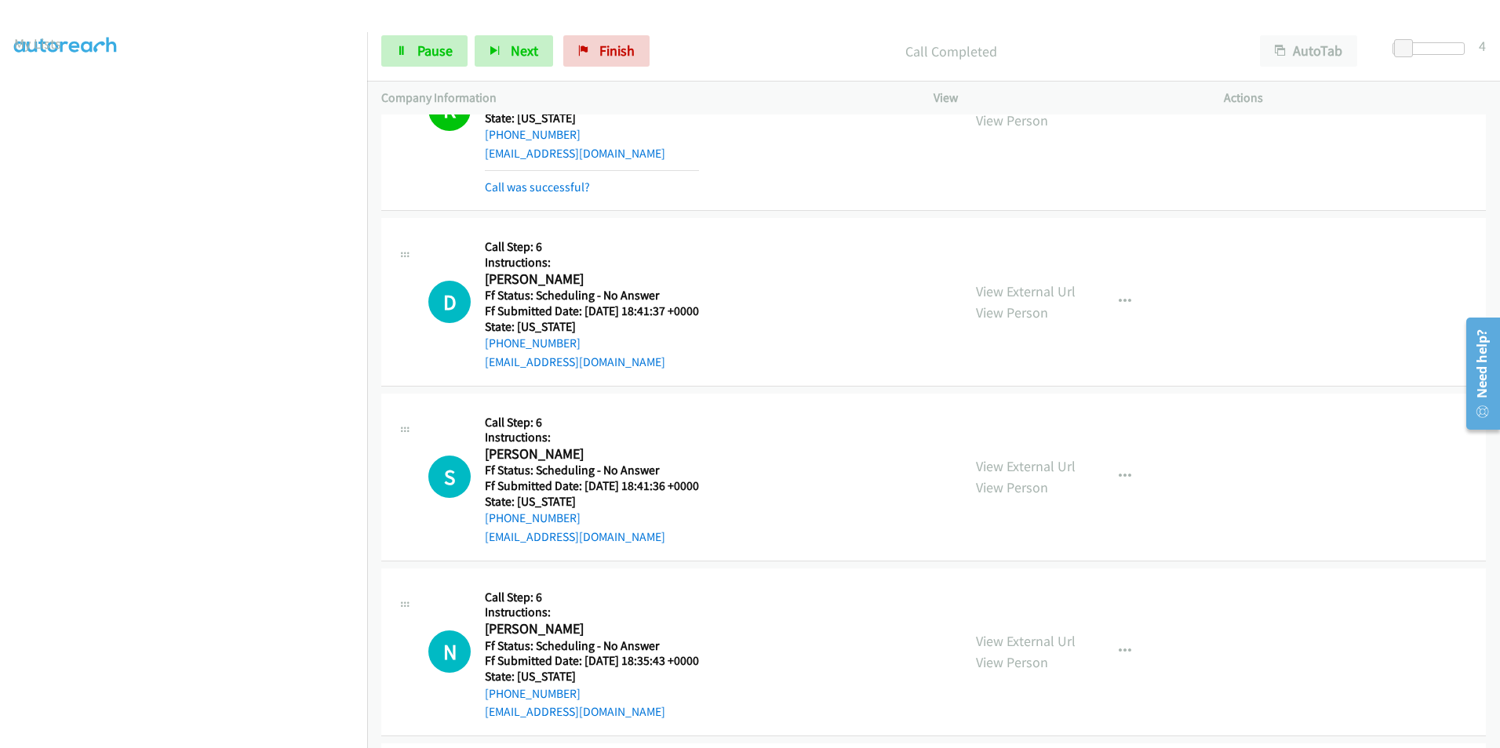
scroll to position [3923, 0]
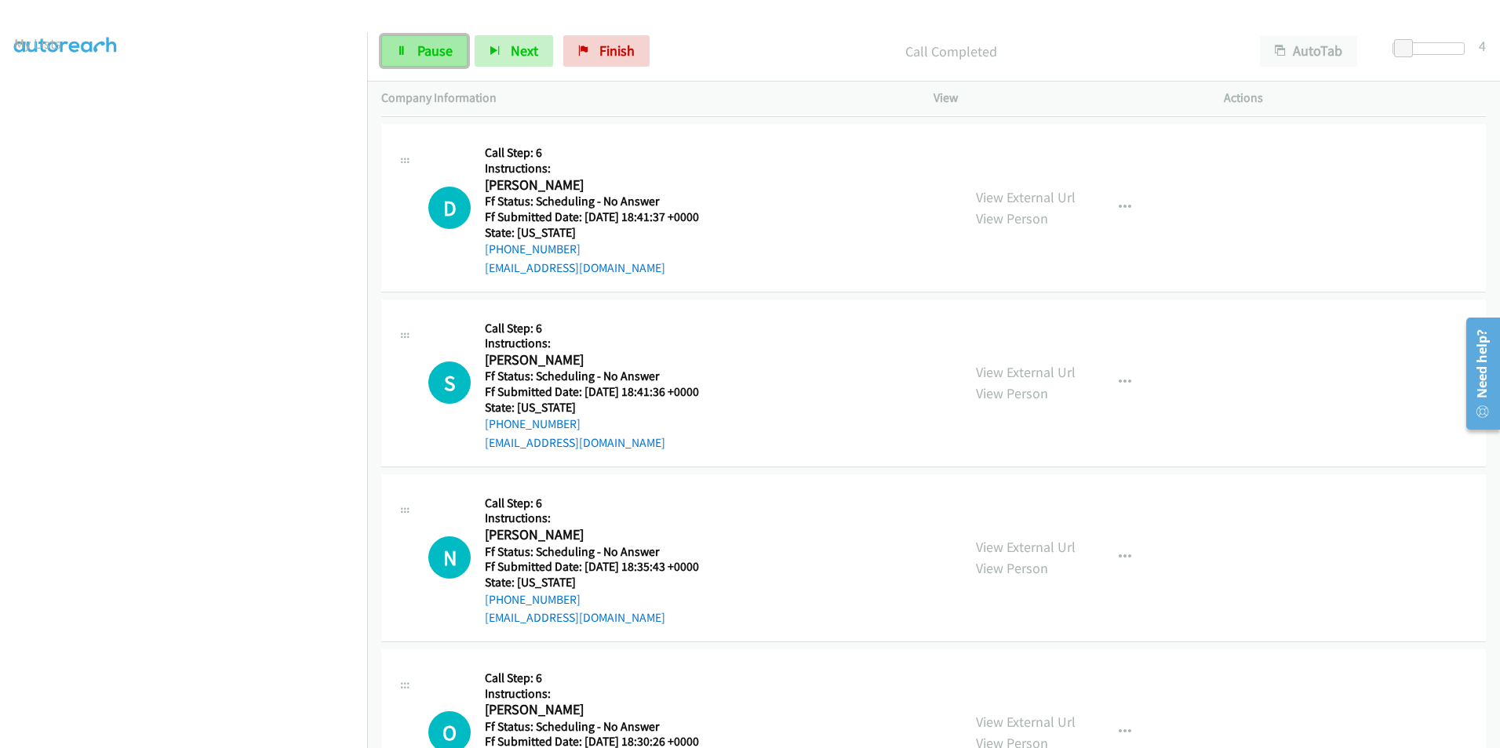
click at [411, 61] on link "Pause" at bounding box center [424, 50] width 86 height 31
click at [400, 54] on icon at bounding box center [401, 51] width 11 height 11
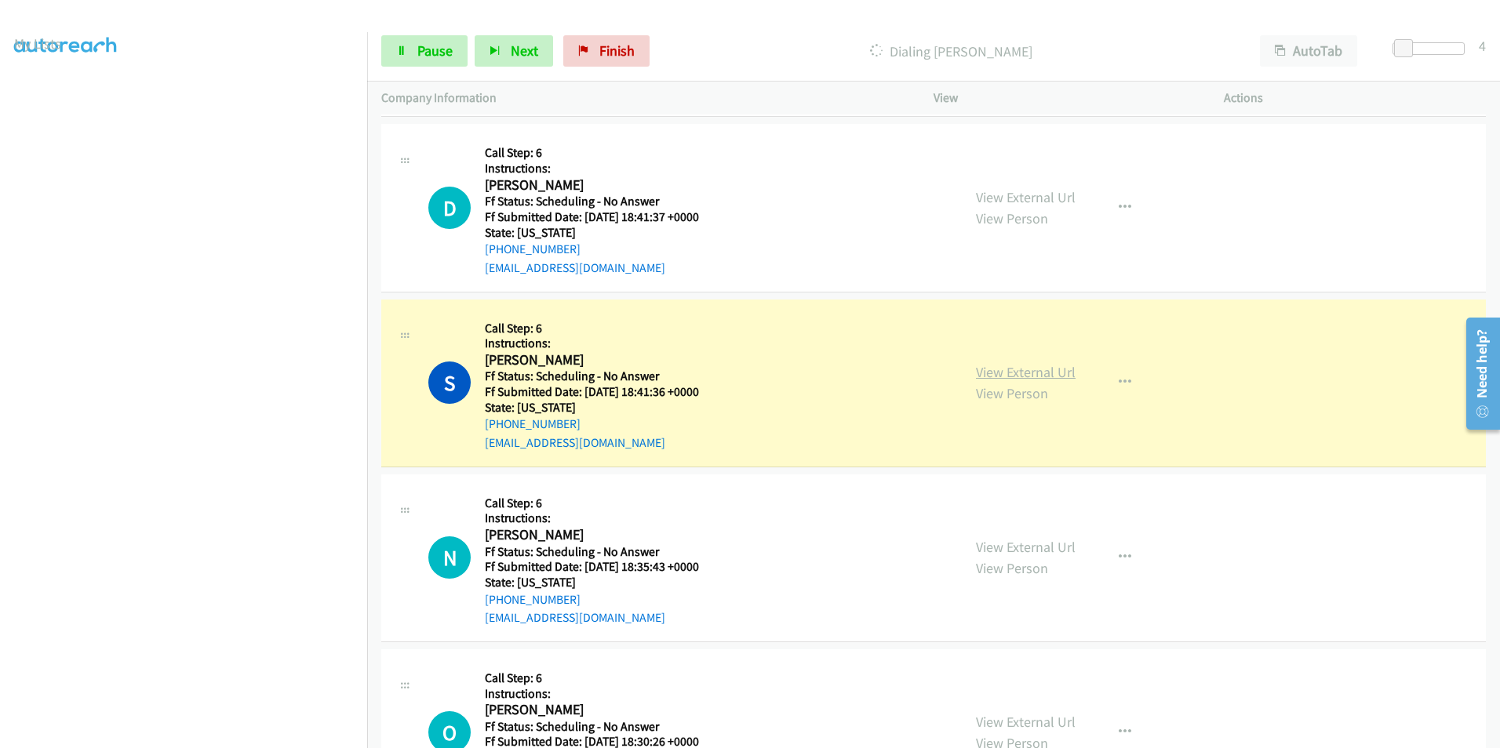
click at [1020, 373] on link "View External Url" at bounding box center [1026, 372] width 100 height 18
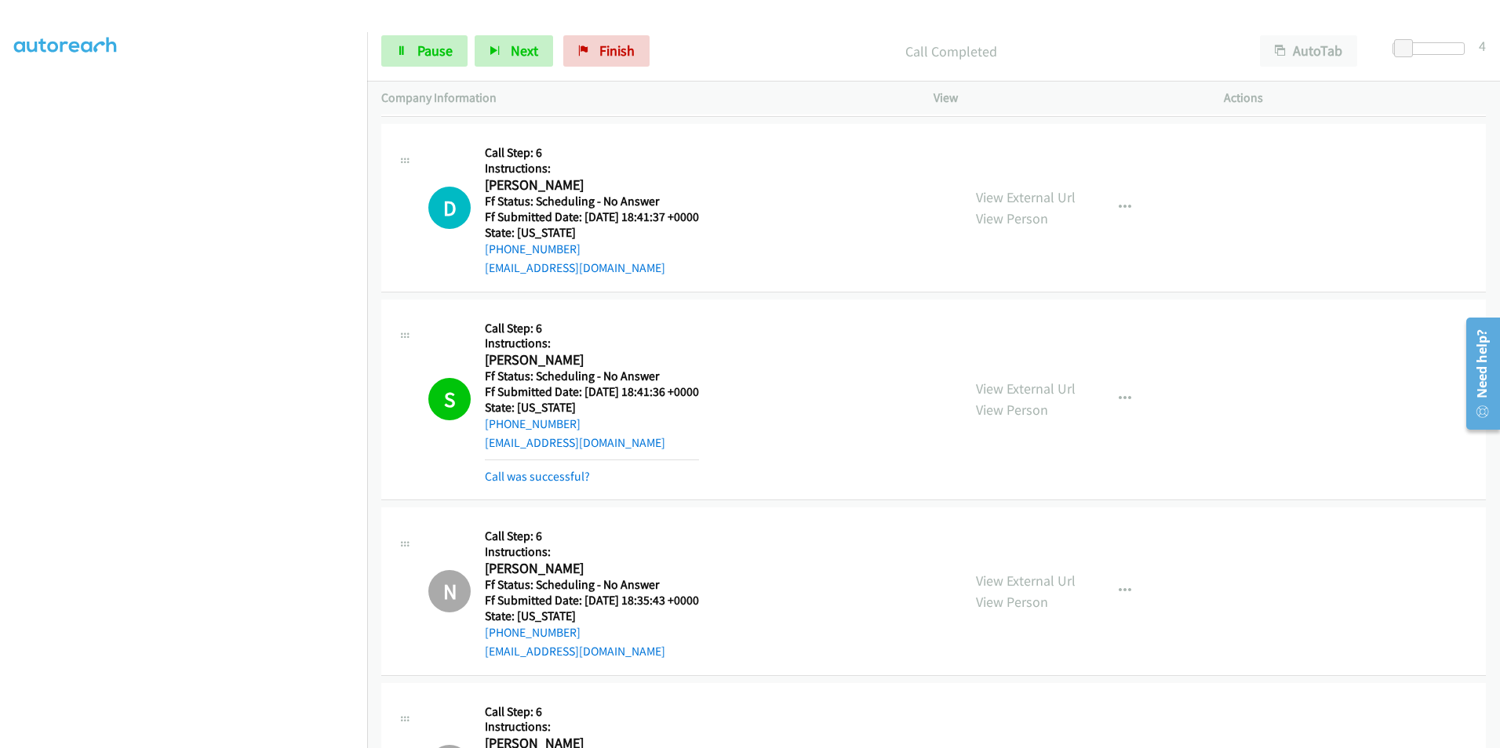
scroll to position [0, 0]
click at [429, 53] on span "Pause" at bounding box center [434, 51] width 35 height 18
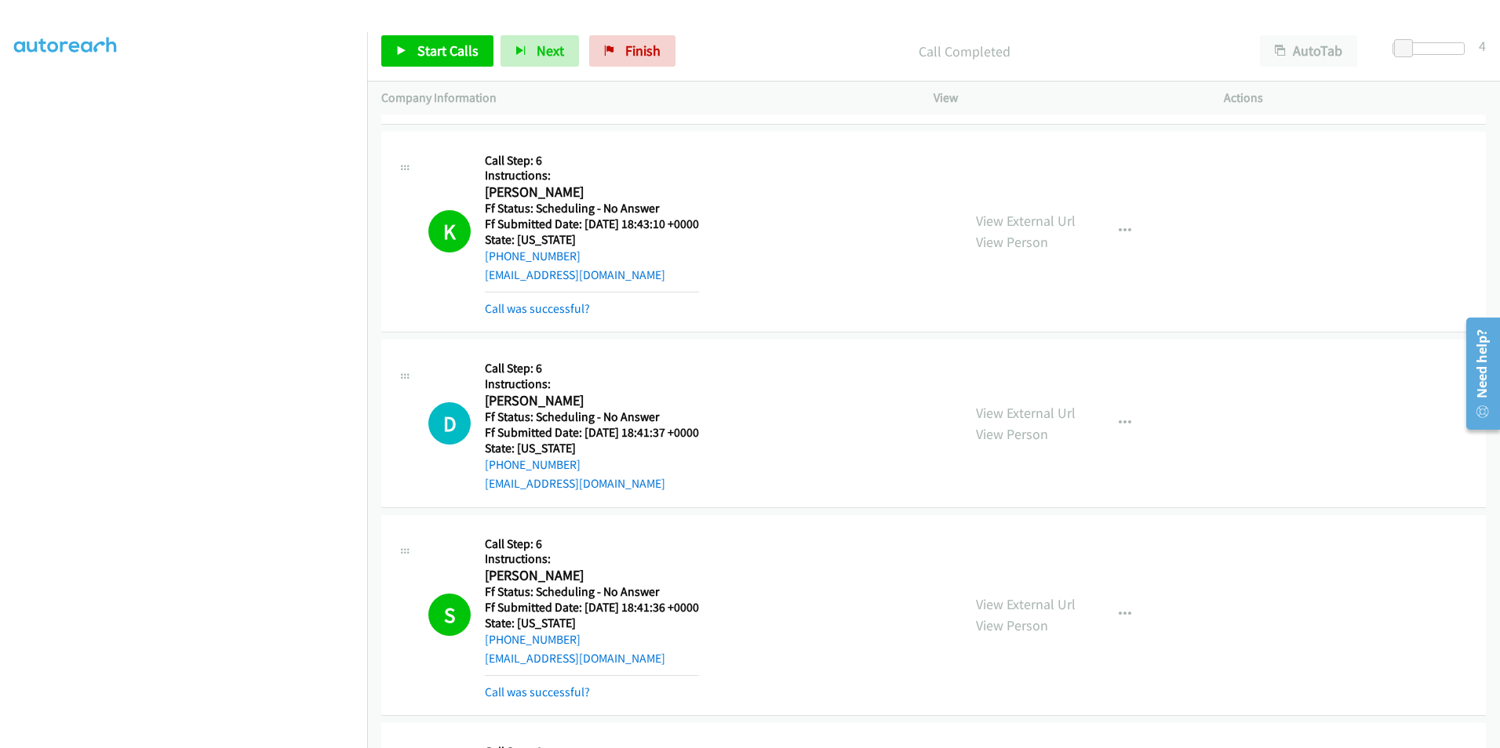
scroll to position [3687, 0]
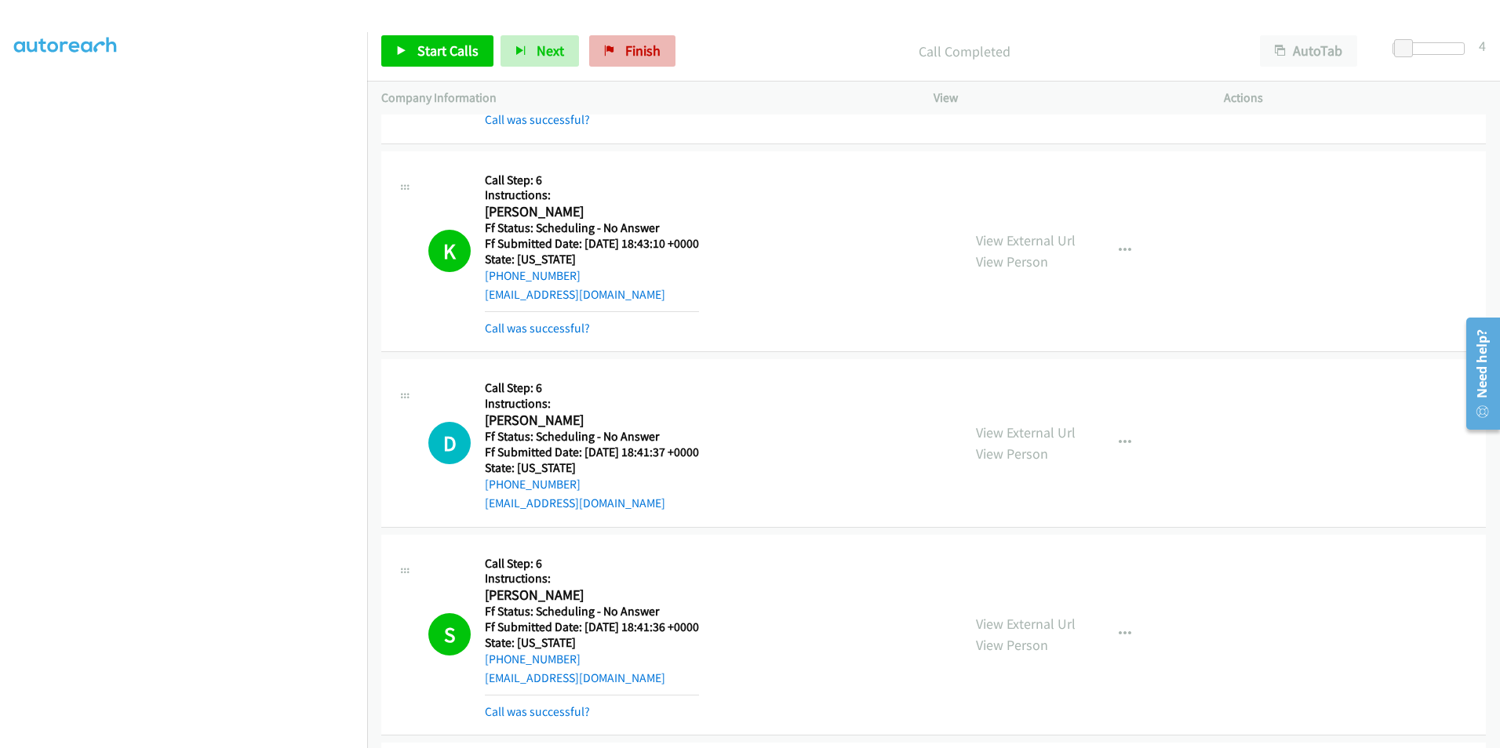
drag, startPoint x: 686, startPoint y: 29, endPoint x: 658, endPoint y: 44, distance: 31.2
click at [676, 34] on div "Start Calls Pause Next Finish Call Completed AutoTab AutoTab 4" at bounding box center [933, 51] width 1133 height 60
click at [658, 44] on link "Finish" at bounding box center [632, 50] width 86 height 31
